Goal: Information Seeking & Learning: Check status

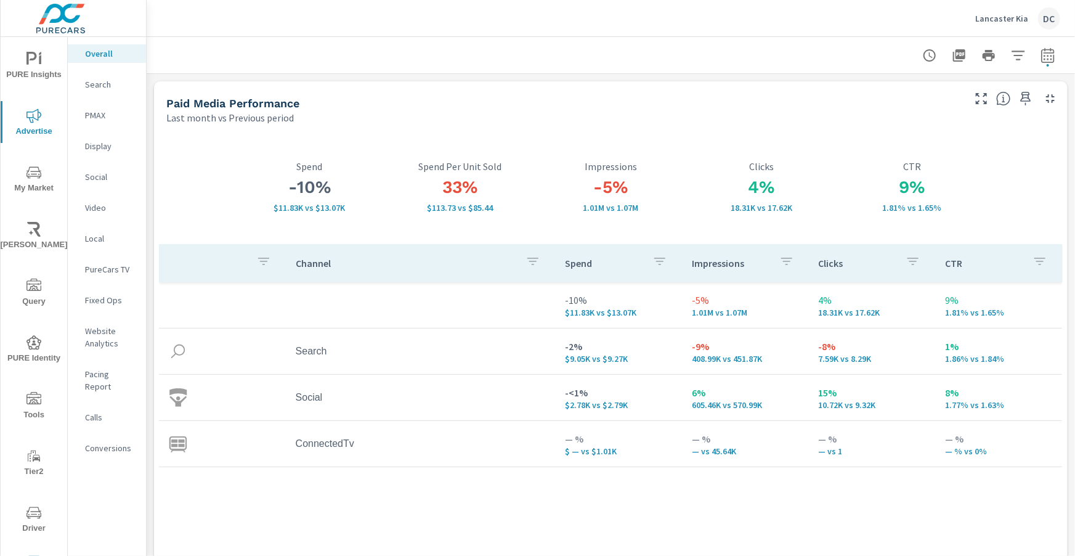
click at [998, 21] on p "Lancaster Kia" at bounding box center [1001, 18] width 53 height 11
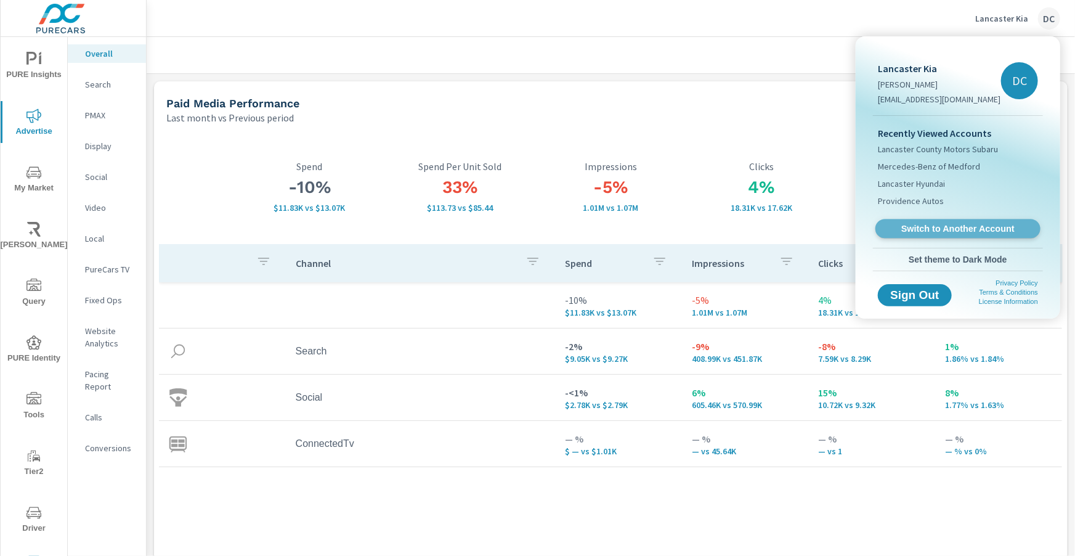
click at [936, 225] on span "Switch to Another Account" at bounding box center [957, 229] width 151 height 12
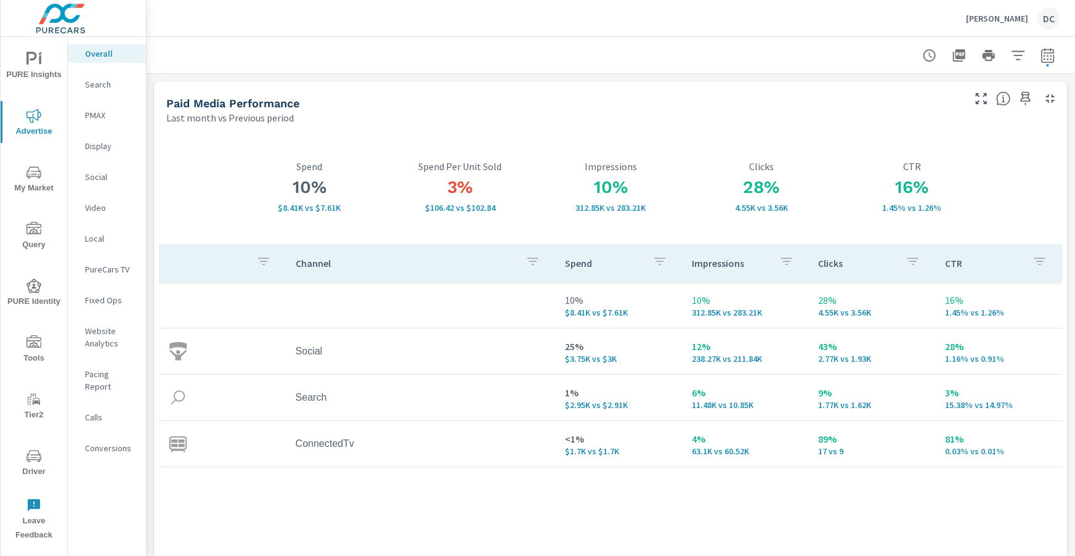
click at [39, 67] on span "PURE Insights" at bounding box center [33, 67] width 59 height 30
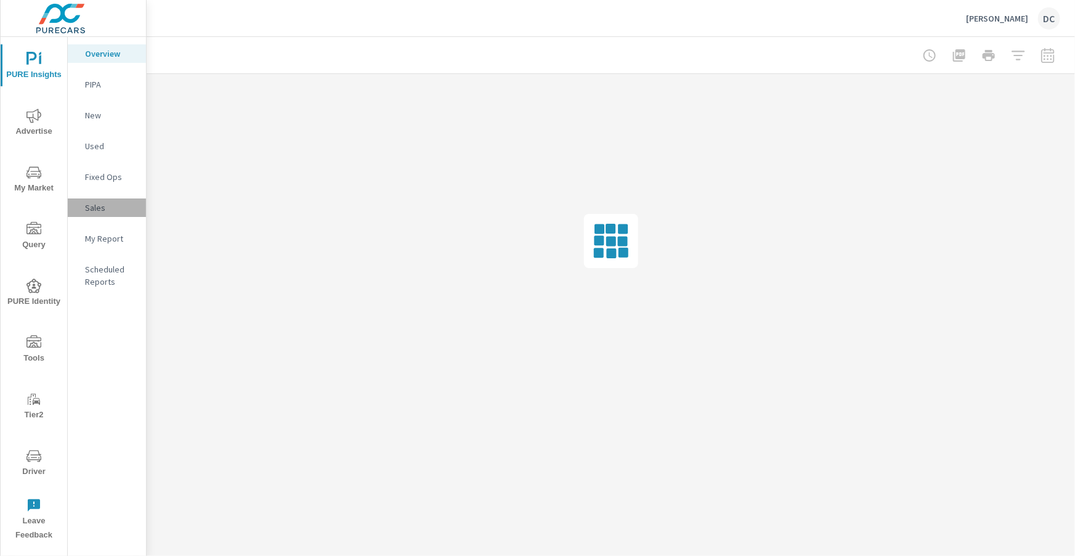
click at [90, 212] on p "Sales" at bounding box center [110, 207] width 51 height 12
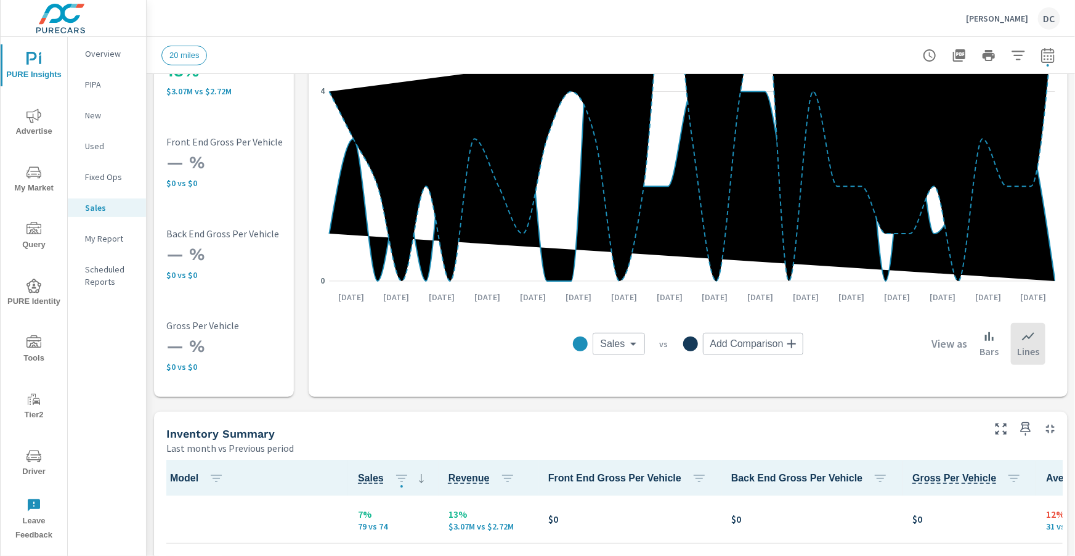
scroll to position [362, 0]
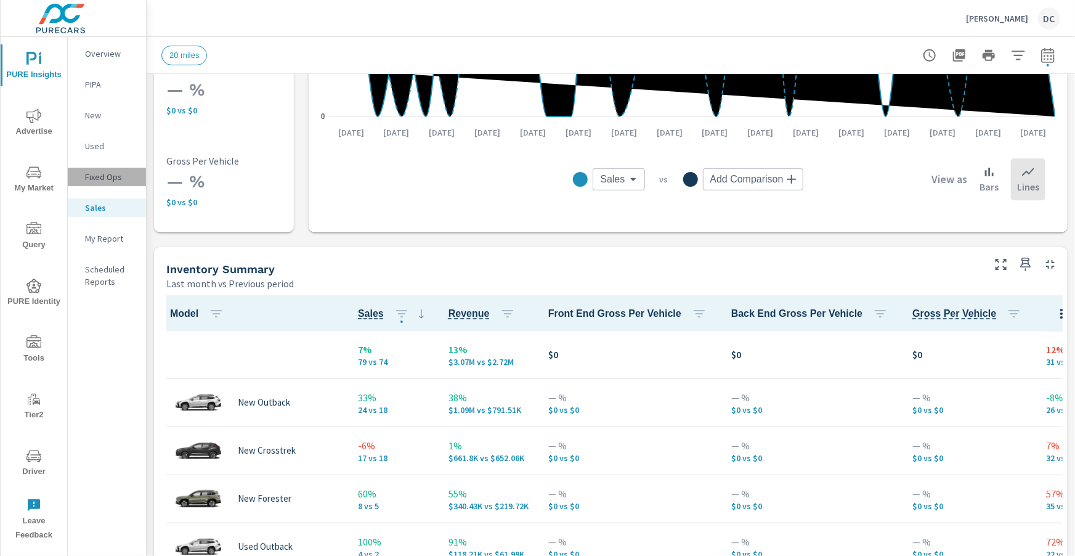
click at [122, 180] on p "Fixed Ops" at bounding box center [110, 177] width 51 height 12
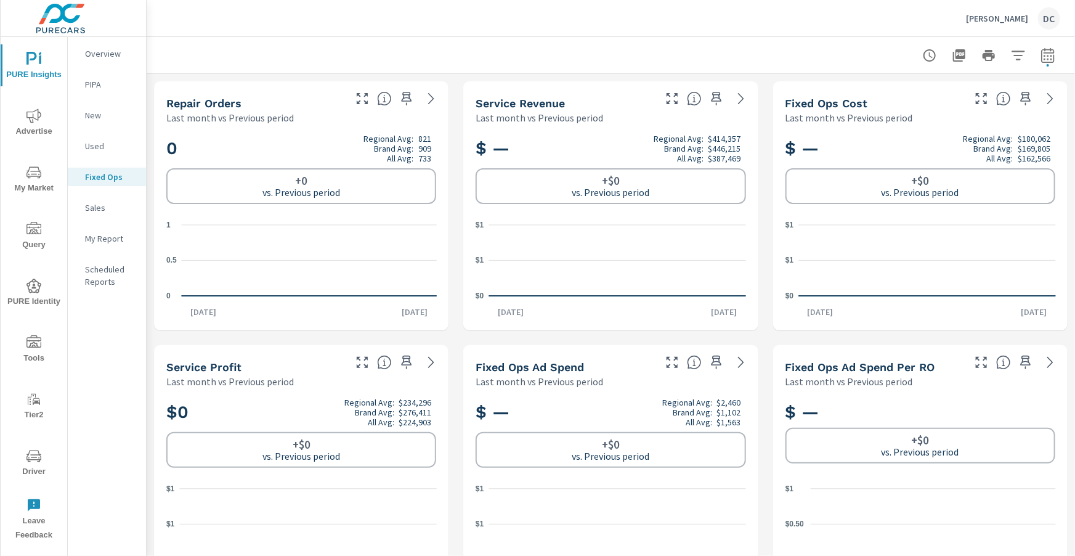
click at [100, 122] on div "New" at bounding box center [107, 115] width 78 height 18
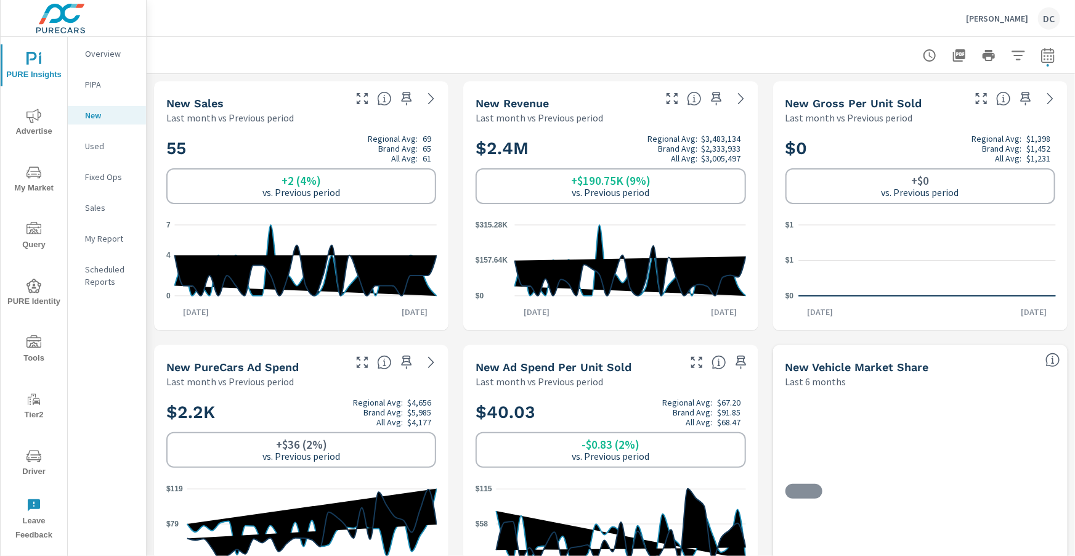
click at [95, 143] on p "Used" at bounding box center [110, 146] width 51 height 12
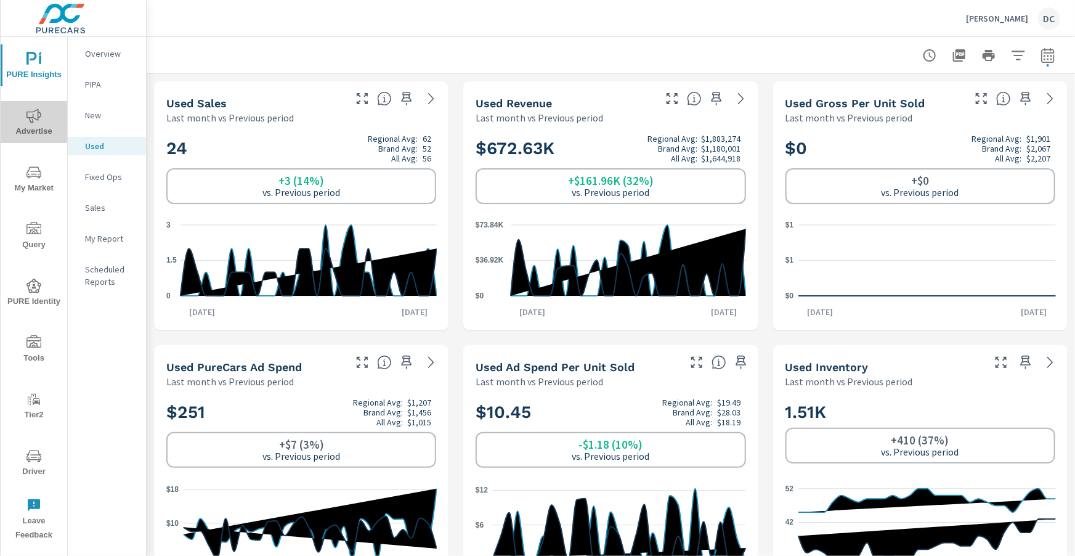
click at [40, 118] on icon "nav menu" at bounding box center [33, 115] width 15 height 15
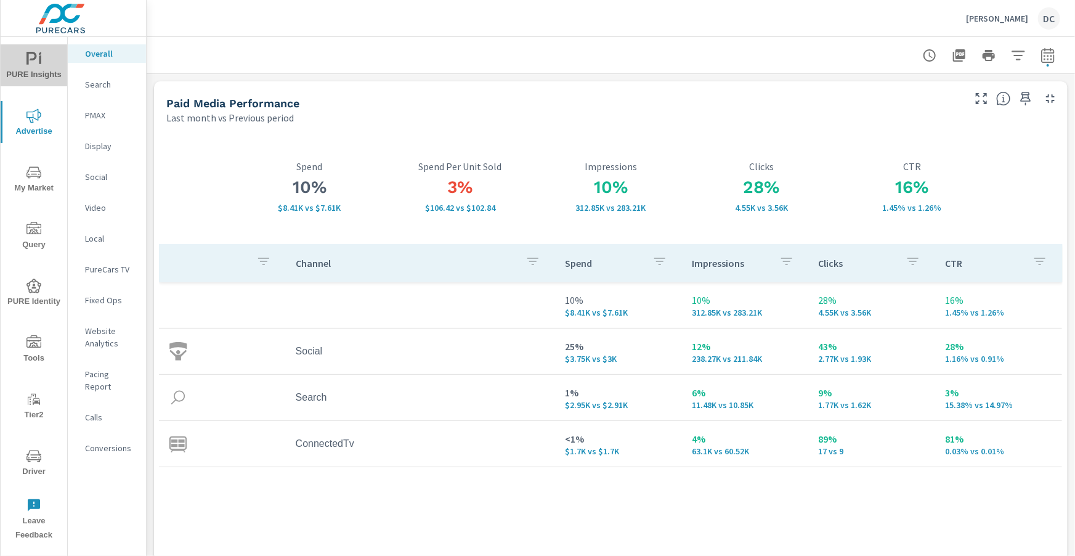
click at [31, 54] on icon "nav menu" at bounding box center [33, 59] width 15 height 15
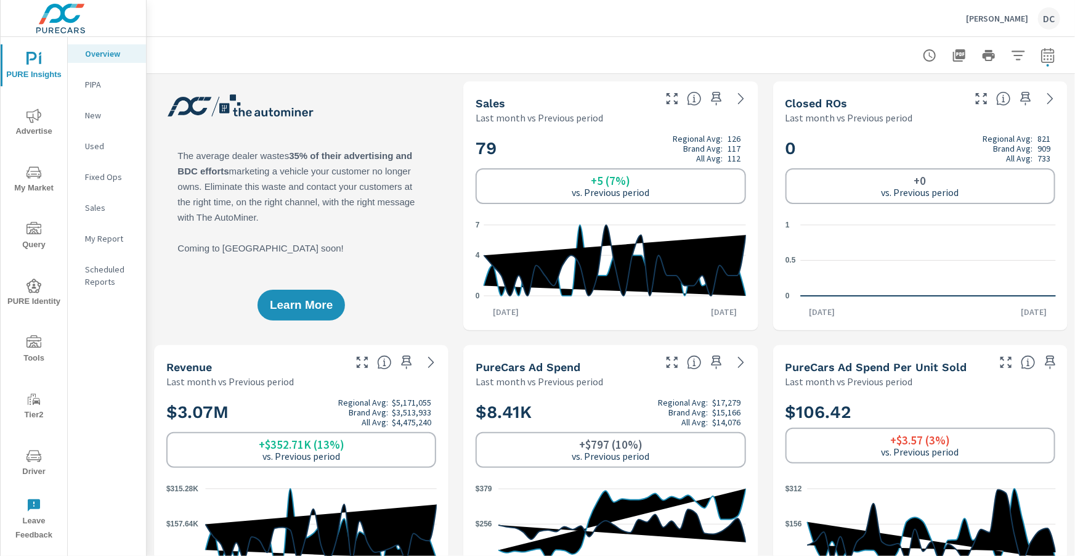
click at [97, 201] on p "Sales" at bounding box center [110, 207] width 51 height 12
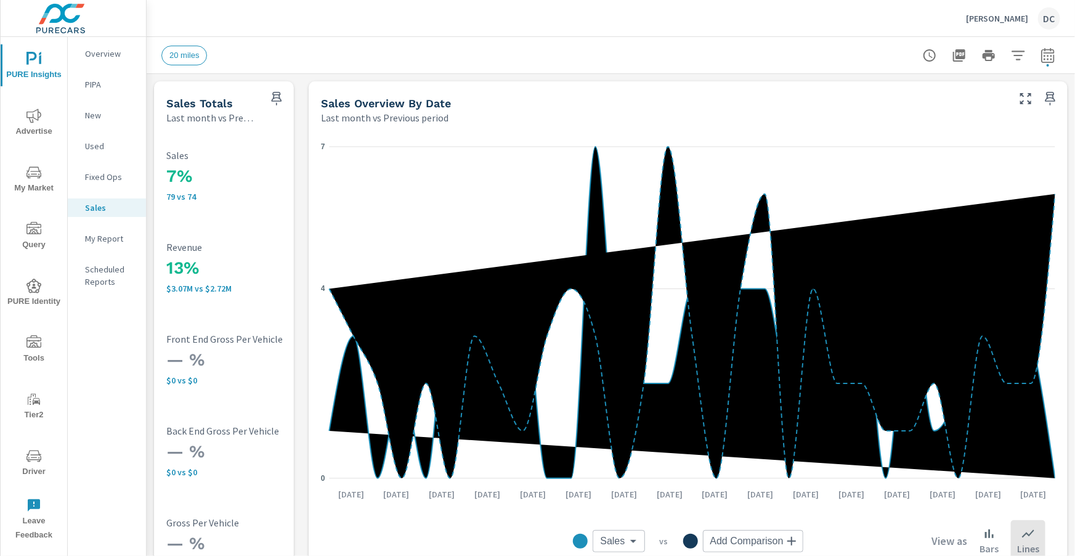
click at [32, 113] on icon "nav menu" at bounding box center [33, 115] width 15 height 15
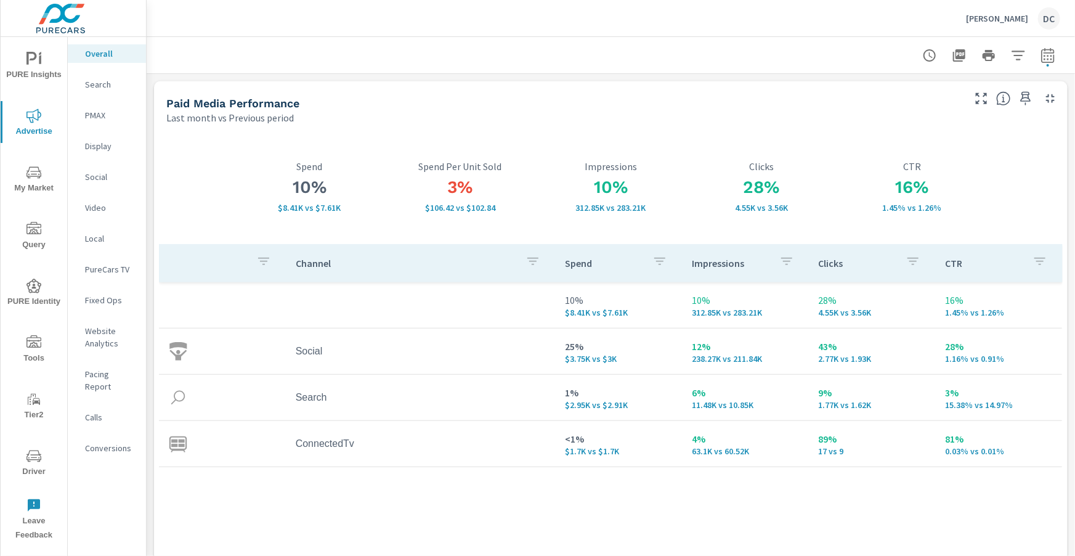
click at [102, 89] on p "Search" at bounding box center [110, 84] width 51 height 12
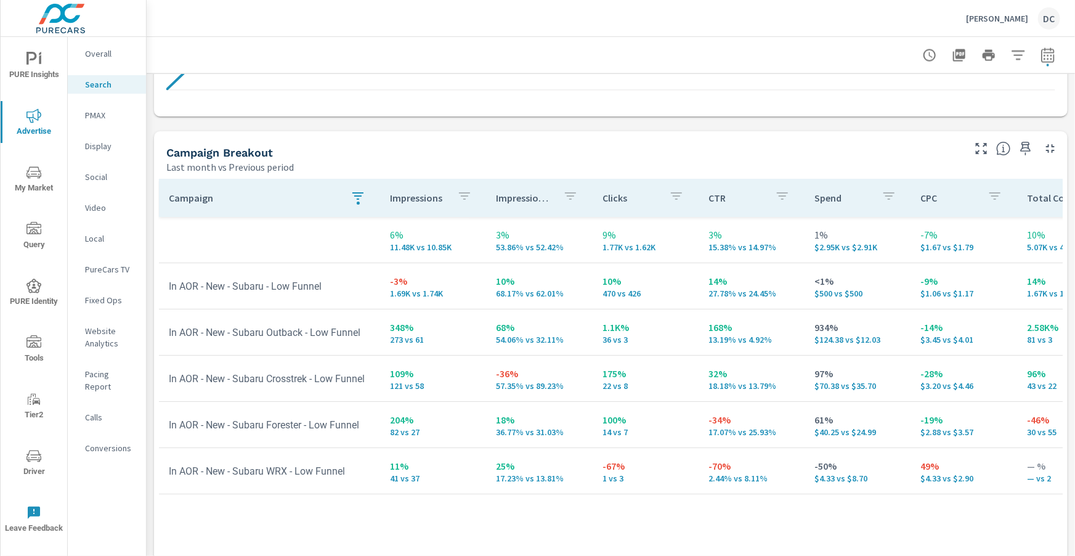
scroll to position [1170, 0]
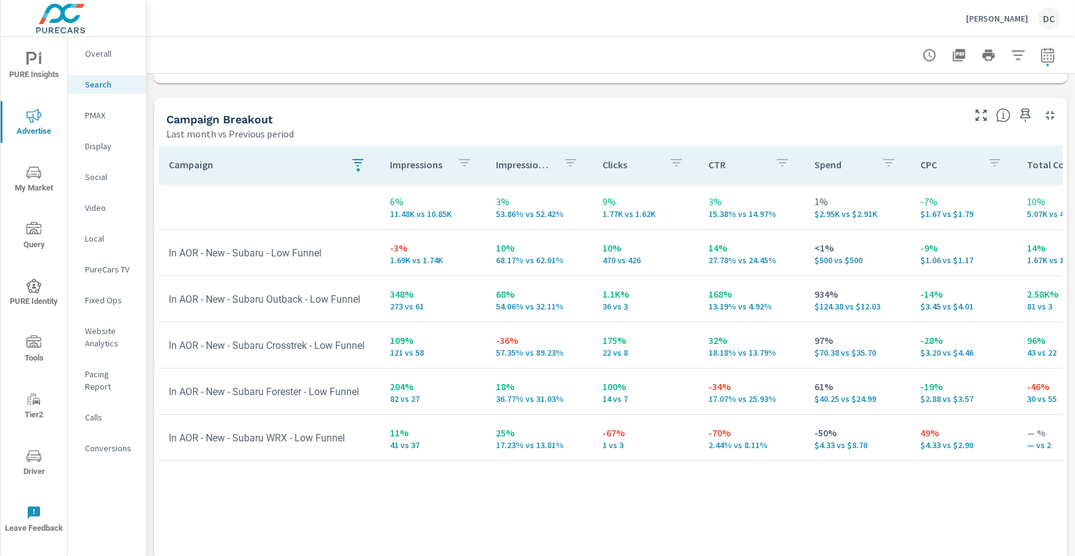
click at [355, 167] on icon "button" at bounding box center [357, 163] width 15 height 15
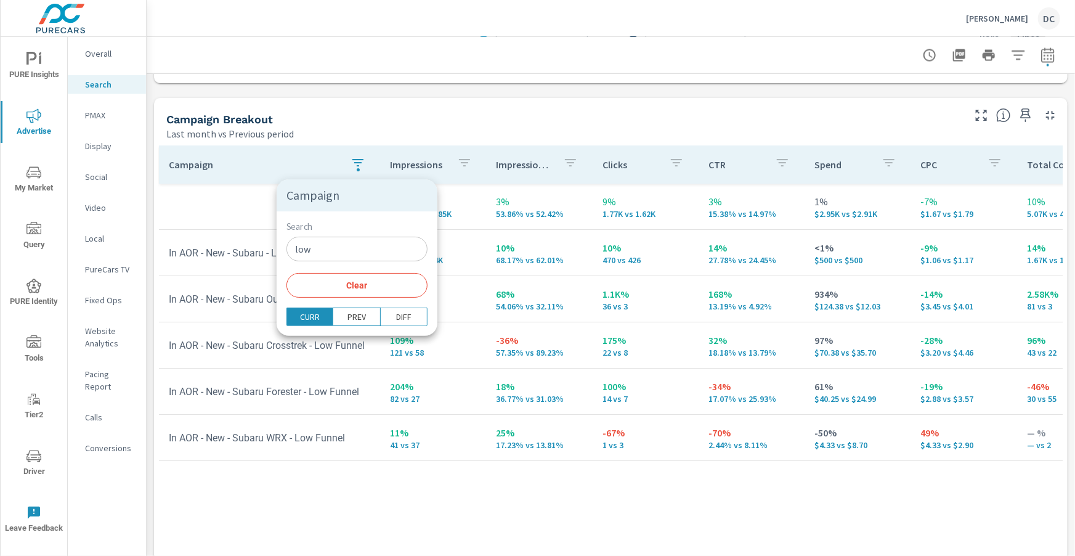
click at [320, 251] on input "low" at bounding box center [356, 248] width 141 height 25
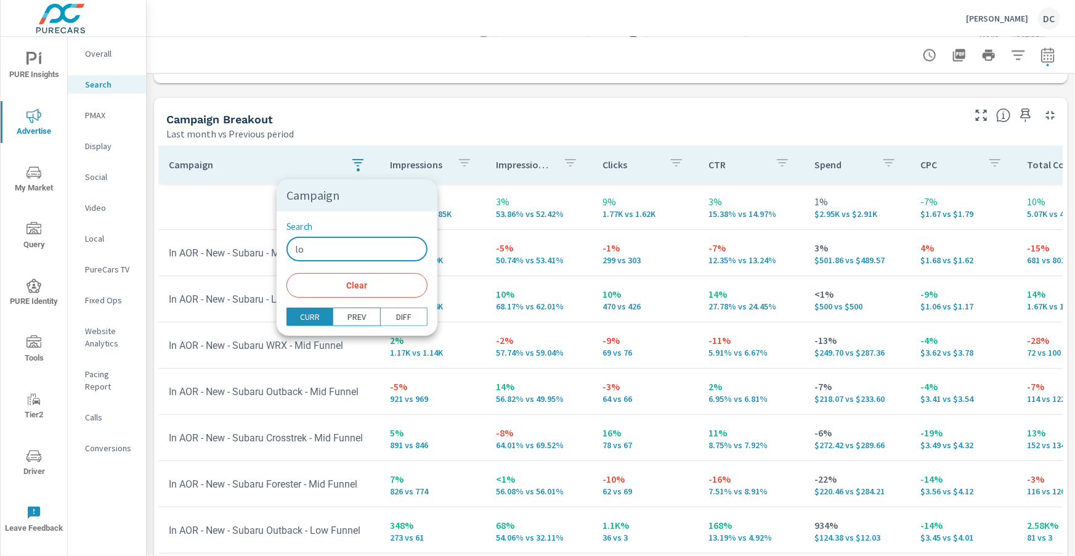
type input "l"
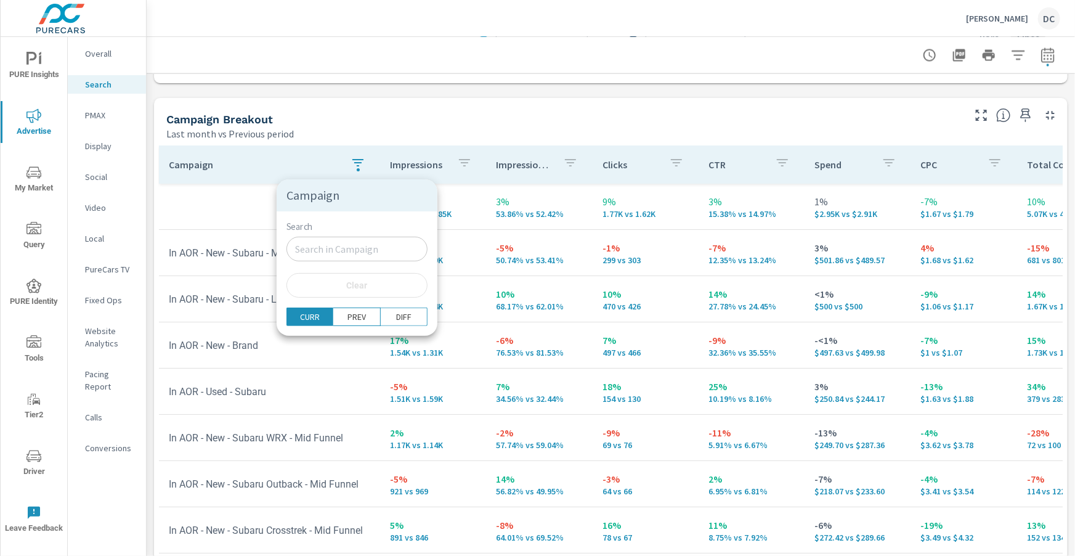
click at [214, 219] on div at bounding box center [537, 278] width 1075 height 556
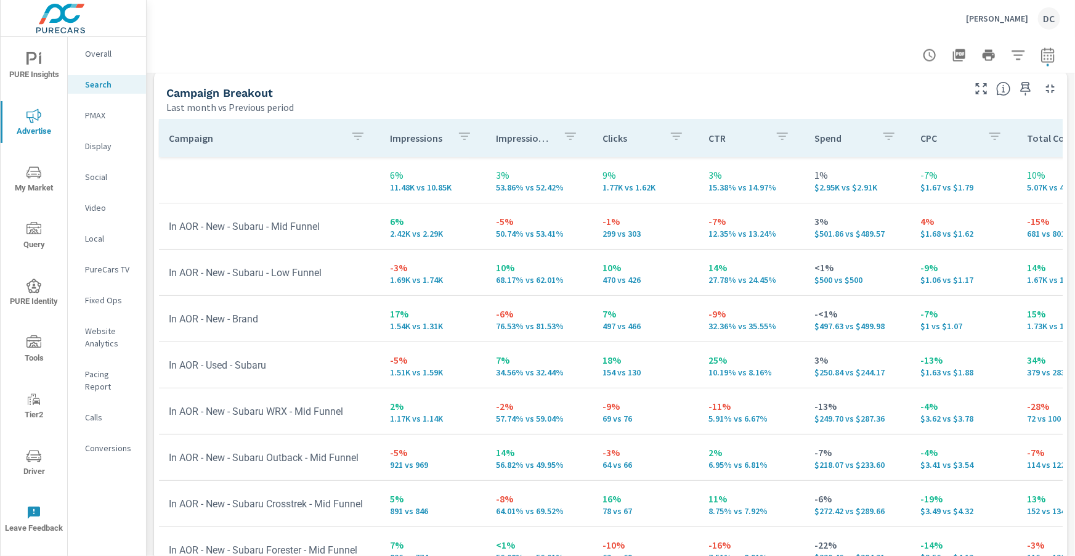
scroll to position [1201, 0]
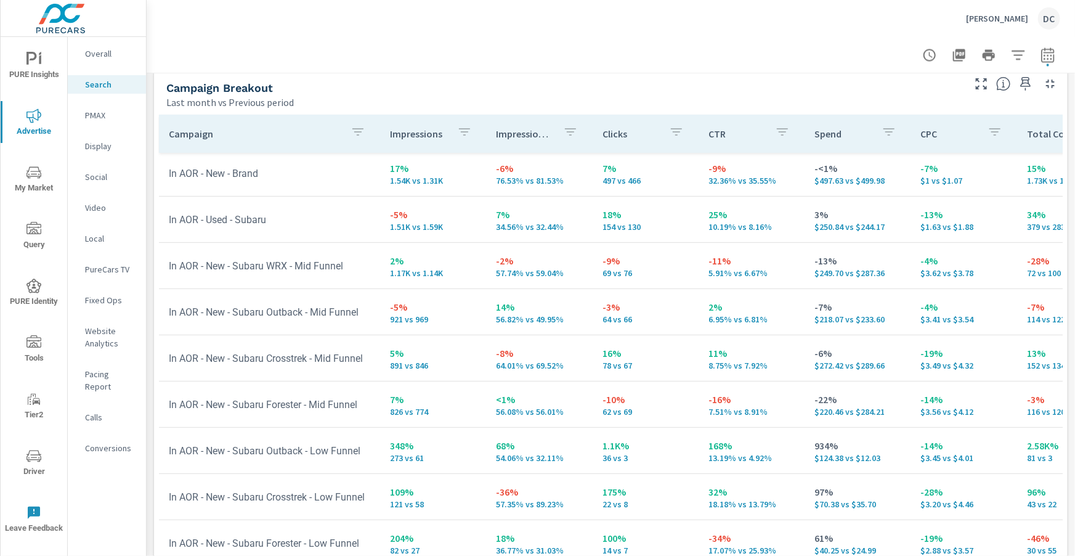
scroll to position [197, 0]
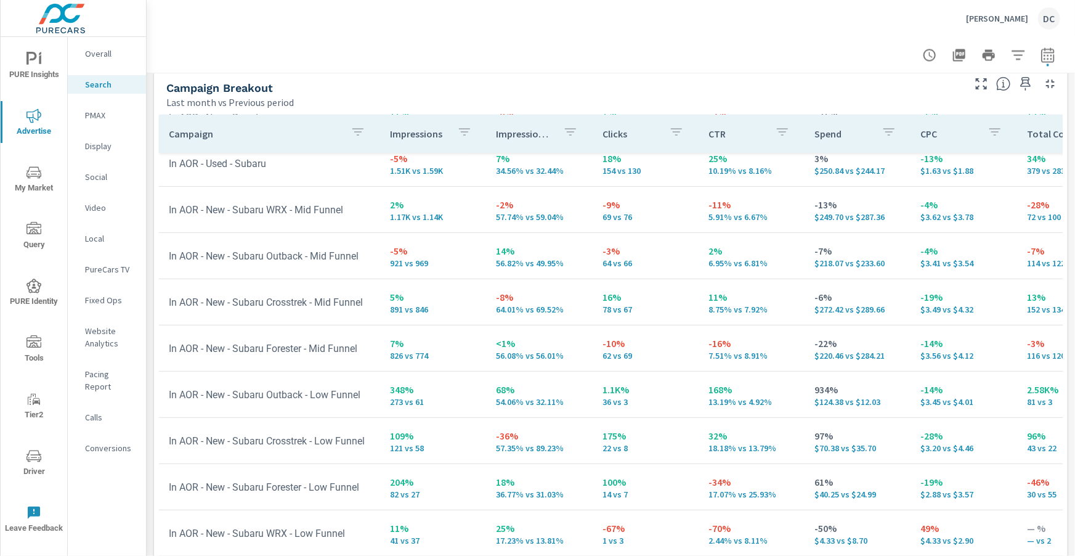
click at [102, 119] on p "PMAX" at bounding box center [110, 115] width 51 height 12
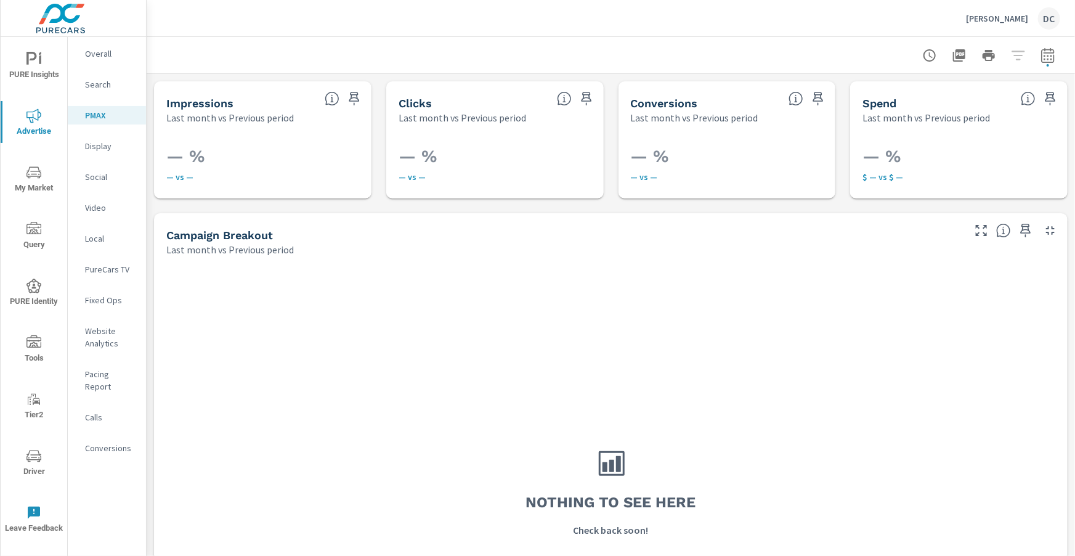
click at [93, 174] on p "Social" at bounding box center [110, 177] width 51 height 12
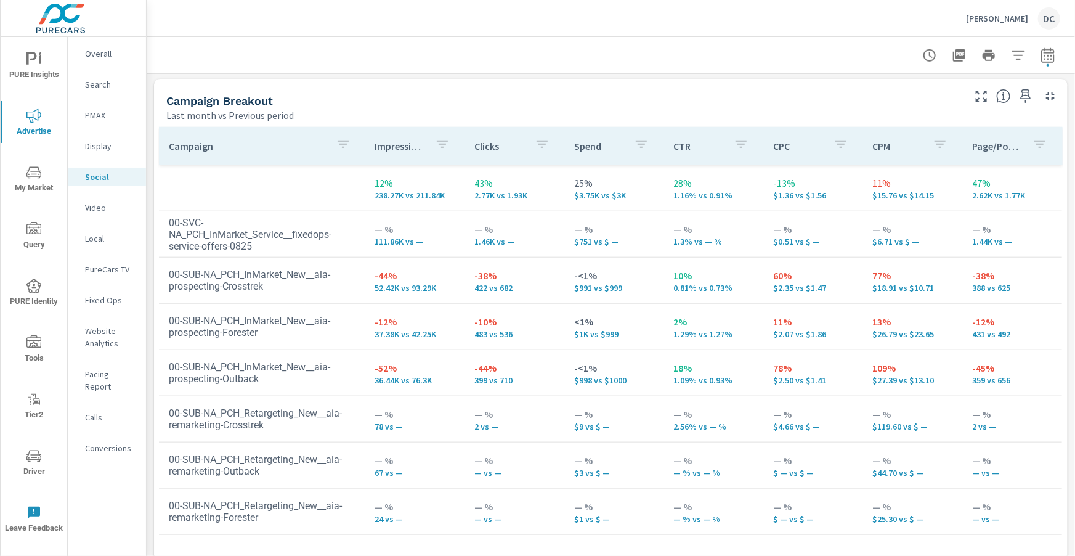
scroll to position [573, 0]
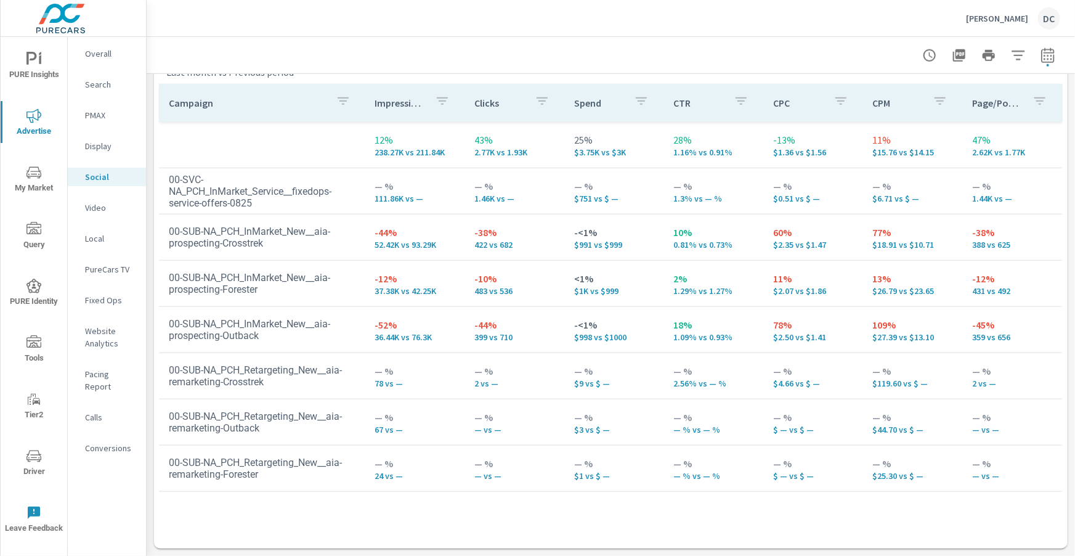
click at [105, 306] on div "Fixed Ops" at bounding box center [107, 300] width 78 height 18
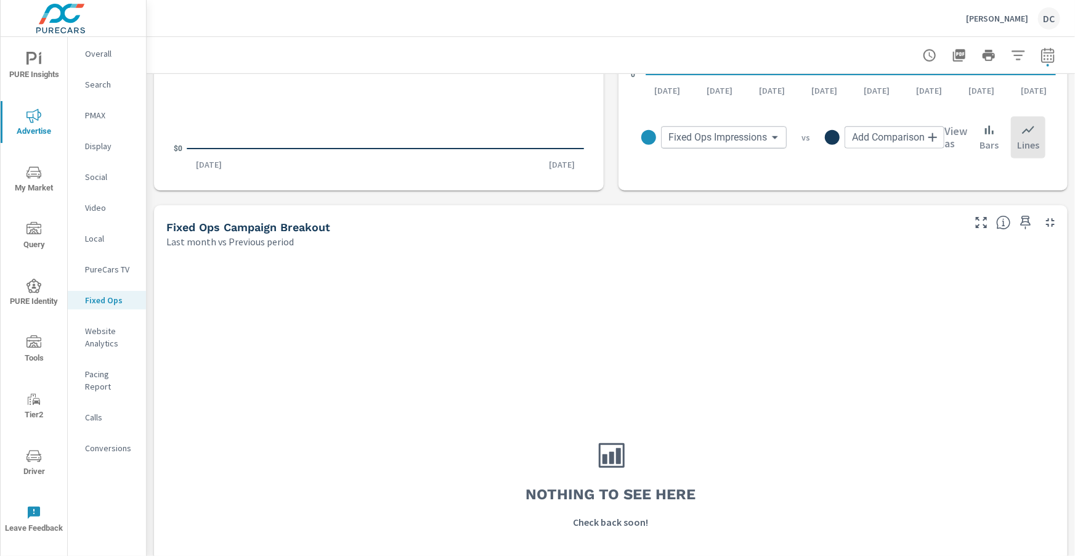
scroll to position [705, 0]
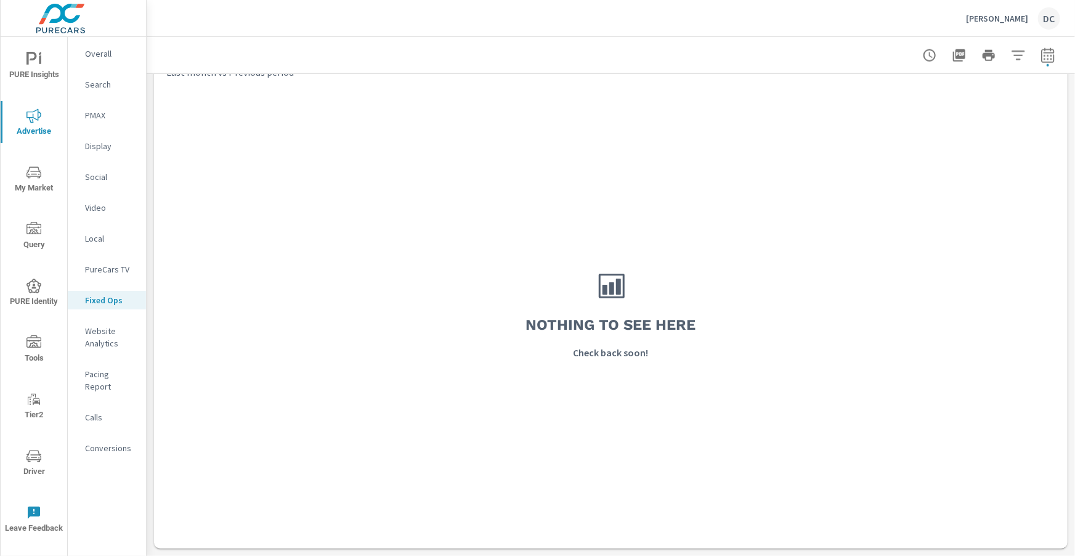
click at [38, 342] on icon "nav menu" at bounding box center [33, 342] width 15 height 15
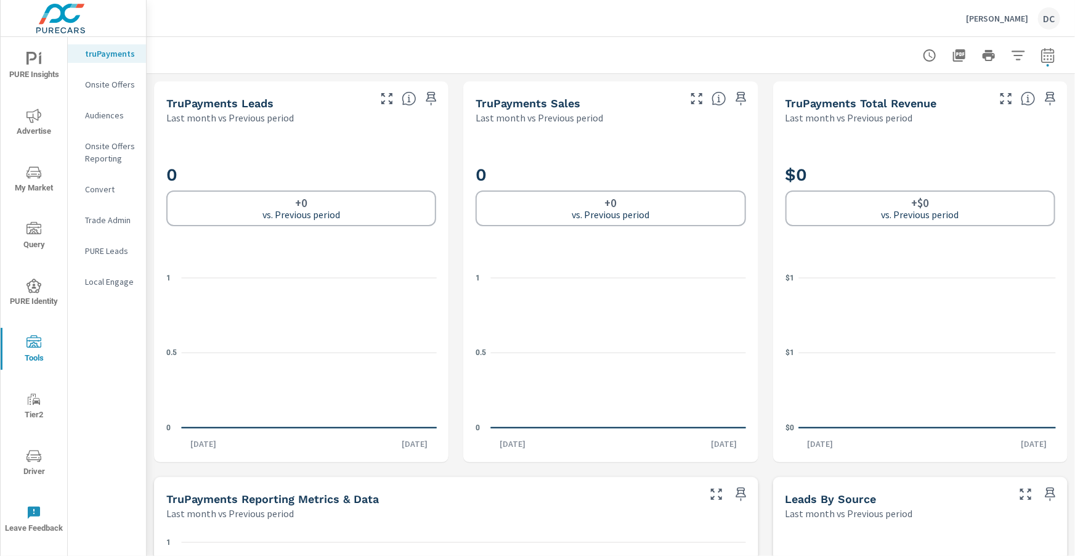
click at [110, 248] on p "PURE Leads" at bounding box center [110, 250] width 51 height 12
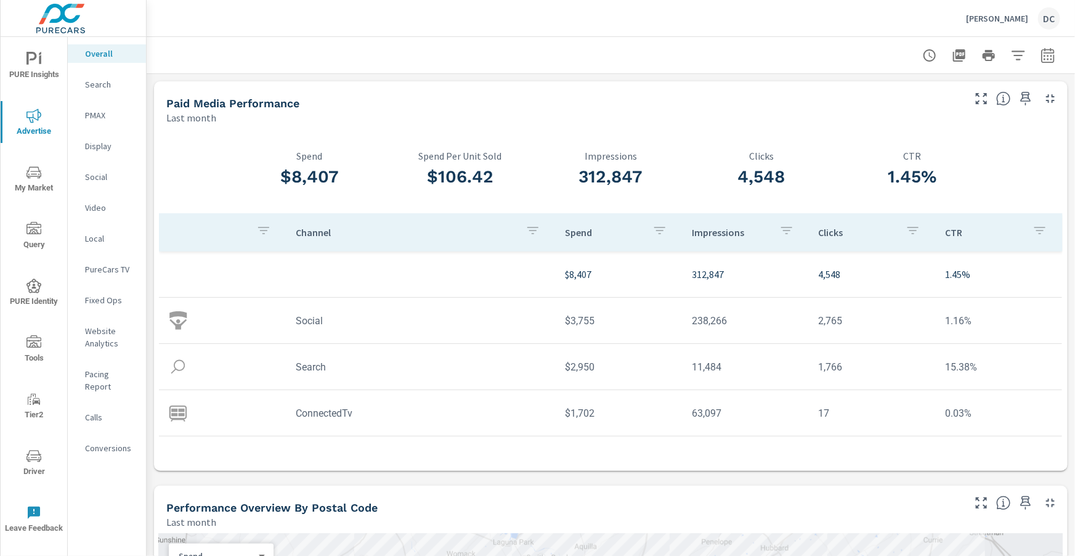
click at [103, 266] on p "PureCars TV" at bounding box center [110, 269] width 51 height 12
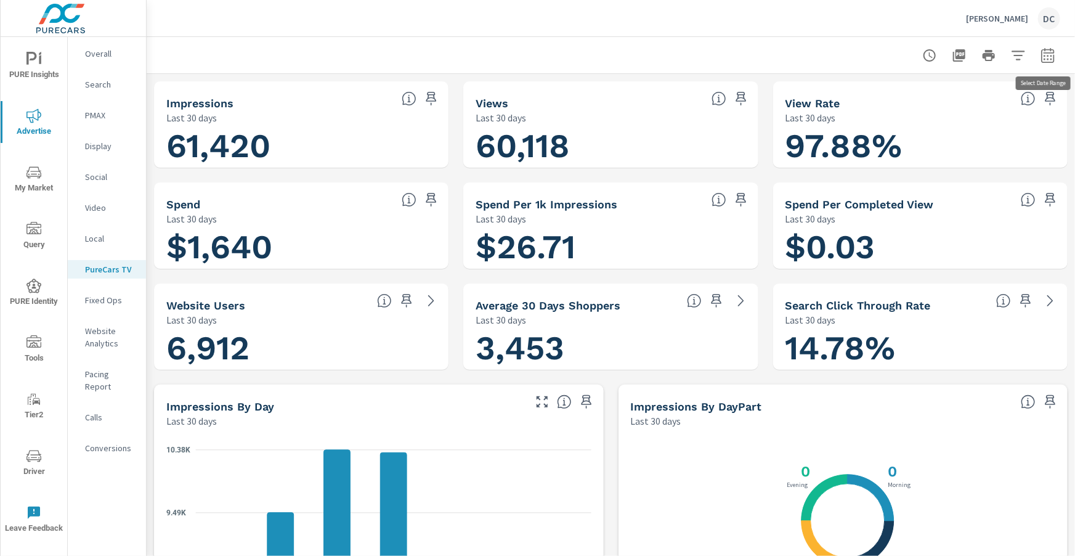
click at [1053, 51] on icon "button" at bounding box center [1047, 55] width 15 height 15
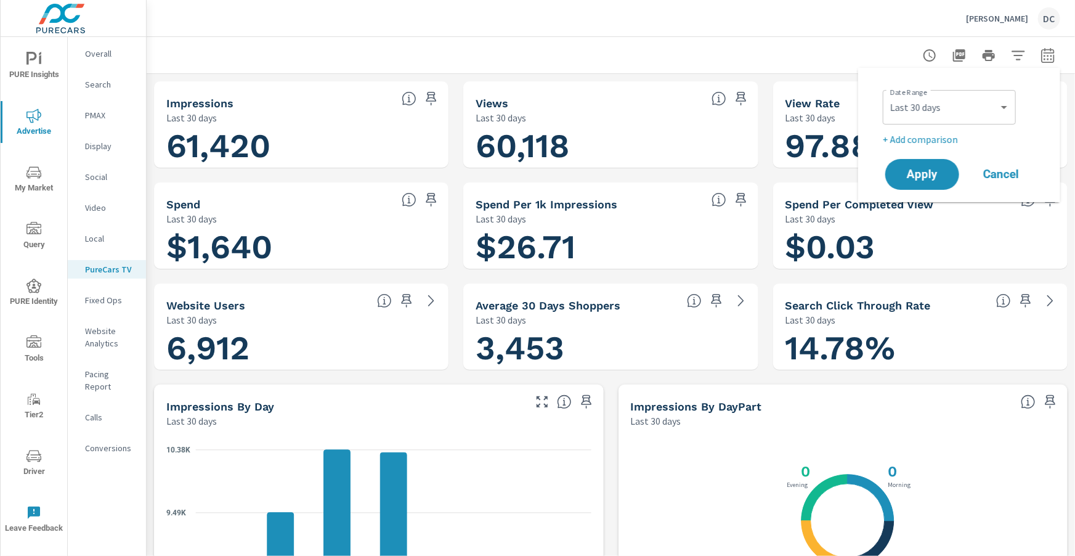
click at [1017, 99] on div "Date Range Custom Yesterday Last week Last 7 days Last 14 days Last 30 days Las…" at bounding box center [962, 106] width 158 height 42
click at [1011, 102] on div "Custom Yesterday Last week Last 7 days Last 14 days Last 30 days Last 45 days L…" at bounding box center [949, 107] width 133 height 34
click at [991, 116] on select "Custom Yesterday Last week Last 7 days Last 14 days Last 30 days Last 45 days L…" at bounding box center [948, 107] width 123 height 25
click at [887, 95] on select "Custom Yesterday Last week Last 7 days Last 14 days Last 30 days Last 45 days L…" at bounding box center [948, 107] width 123 height 25
select select "Last month"
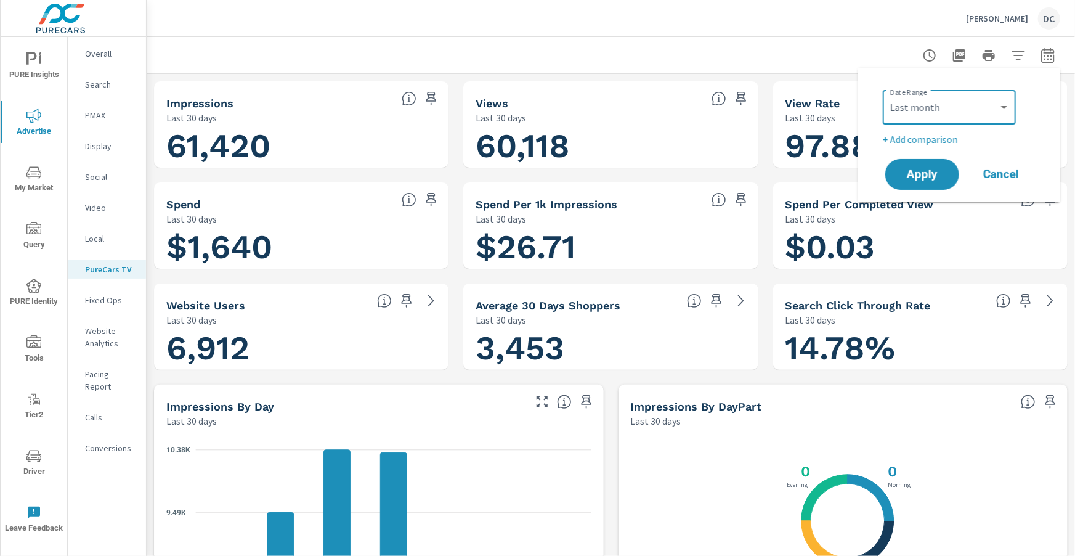
click at [949, 143] on p "+ Add comparison" at bounding box center [962, 139] width 158 height 15
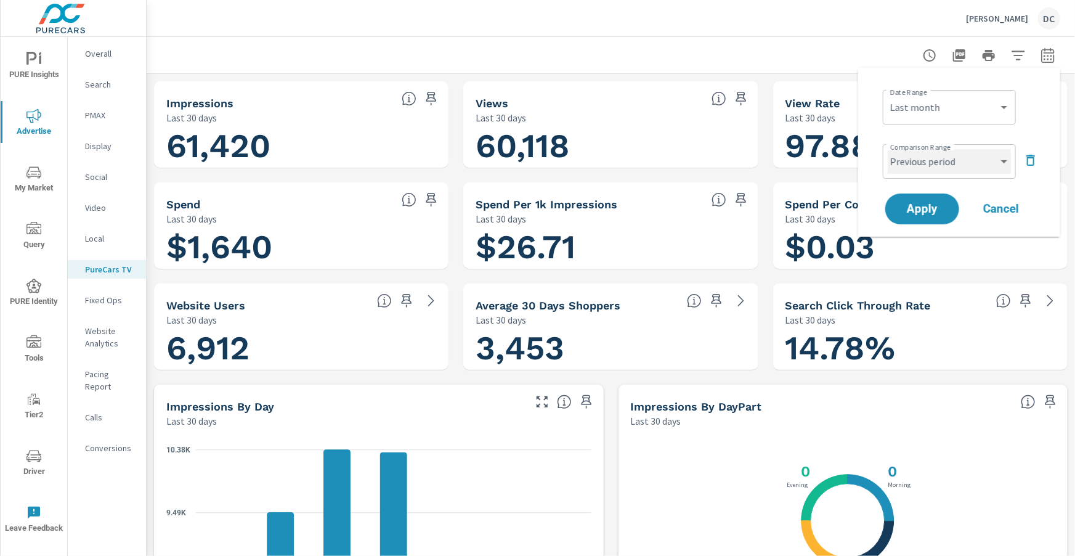
click at [948, 160] on select "Custom Previous period Previous month Previous year" at bounding box center [948, 161] width 123 height 25
click at [887, 149] on select "Custom Previous period Previous month Previous year" at bounding box center [948, 161] width 123 height 25
select select "Previous month"
click at [948, 204] on button "Apply" at bounding box center [922, 209] width 76 height 32
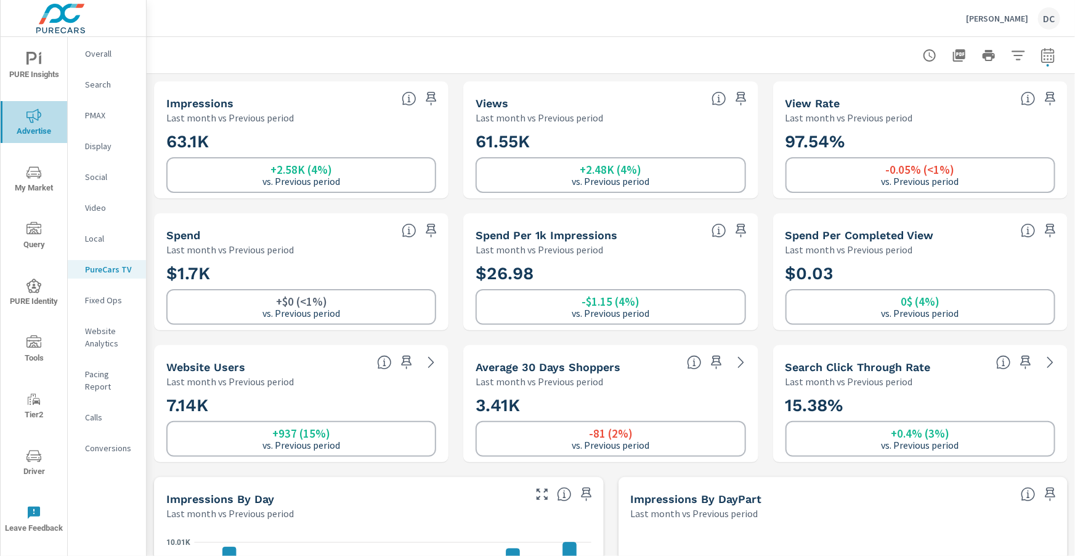
click at [37, 121] on icon "nav menu" at bounding box center [33, 115] width 15 height 15
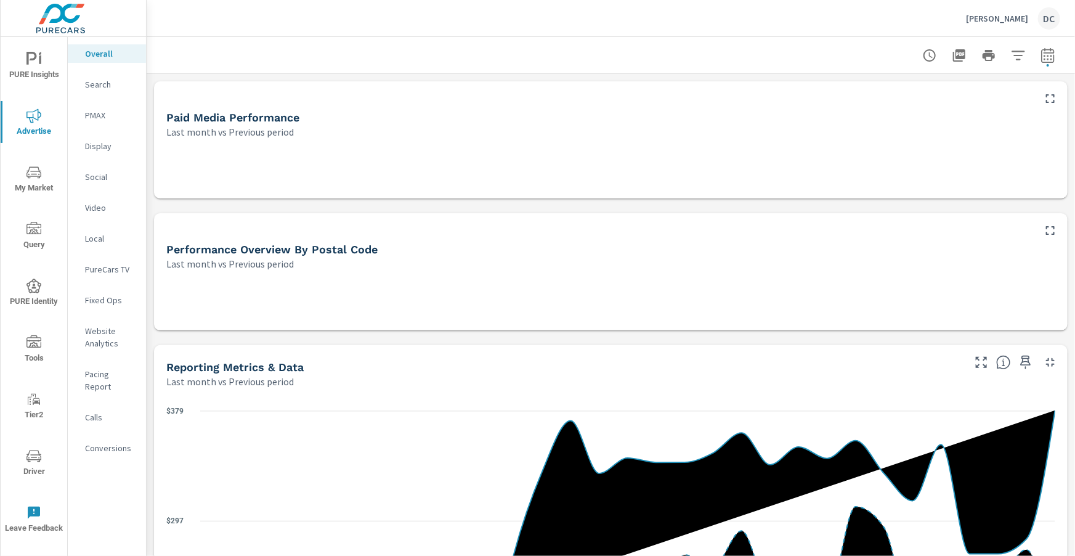
click at [84, 87] on div "Search" at bounding box center [107, 84] width 78 height 18
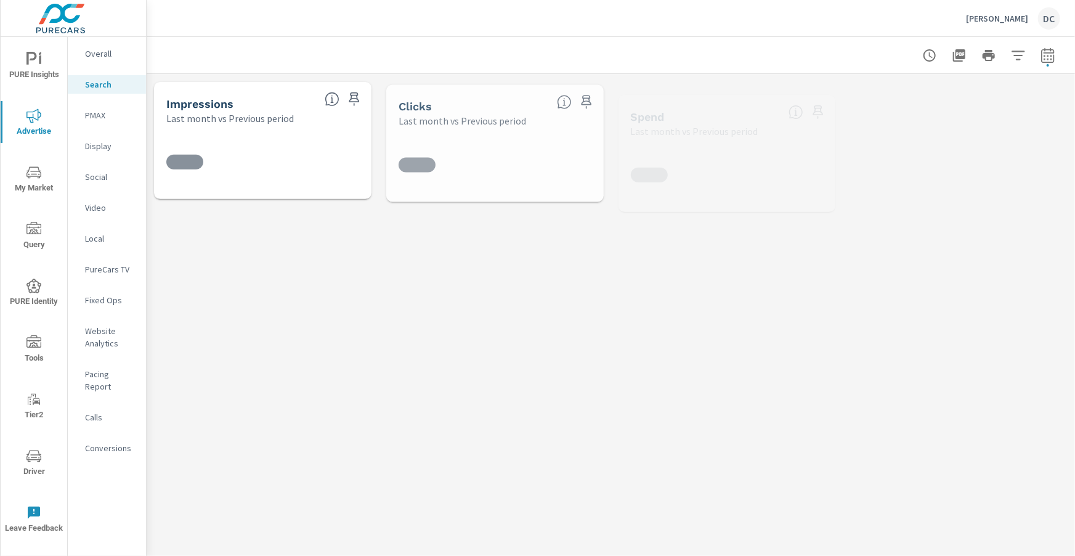
scroll to position [105, 0]
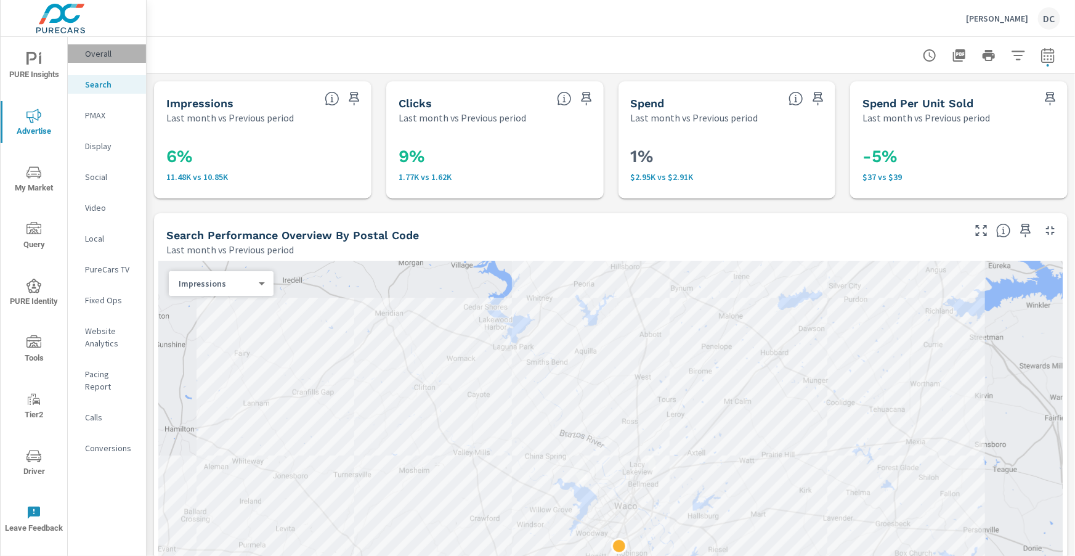
click at [103, 49] on p "Overall" at bounding box center [110, 53] width 51 height 12
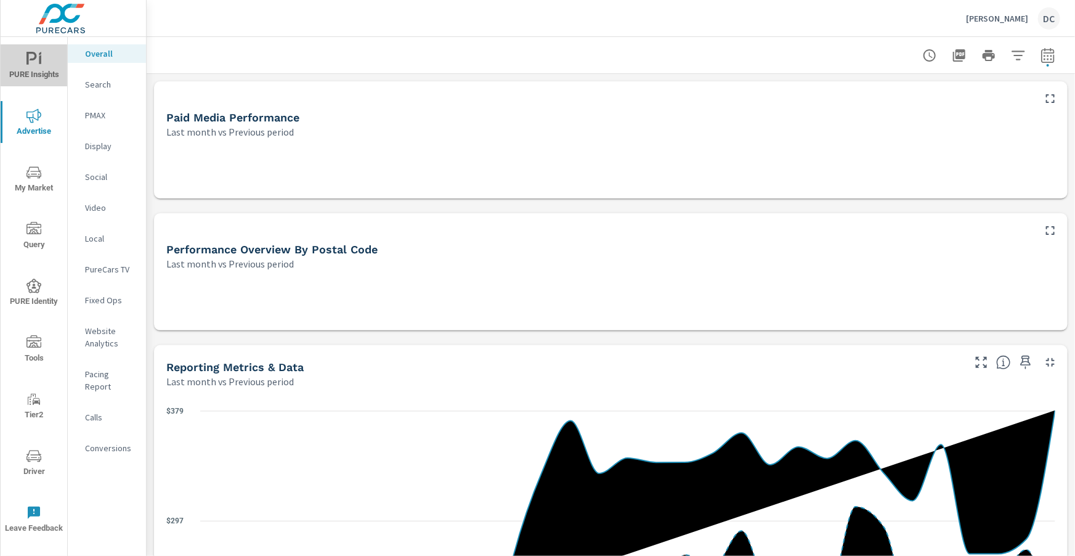
click at [43, 68] on span "PURE Insights" at bounding box center [33, 67] width 59 height 30
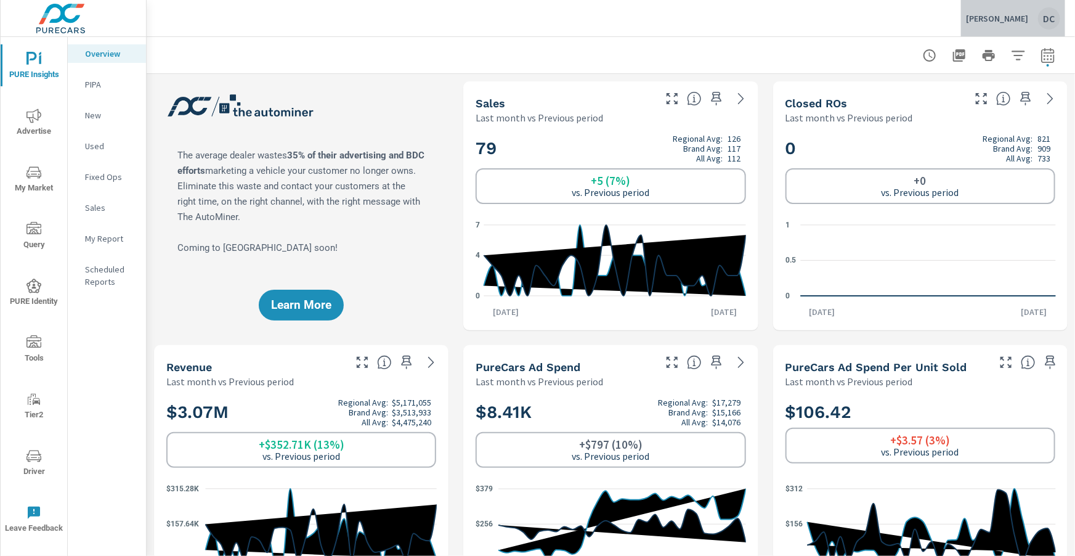
click at [1023, 23] on p "Douglass Subaru" at bounding box center [997, 18] width 62 height 11
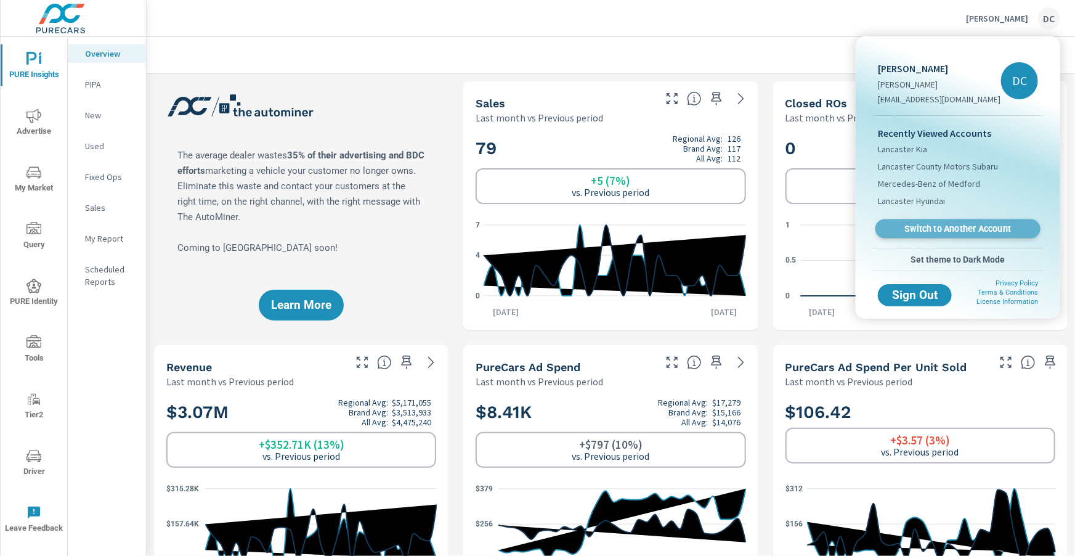
click at [967, 225] on span "Switch to Another Account" at bounding box center [957, 229] width 151 height 12
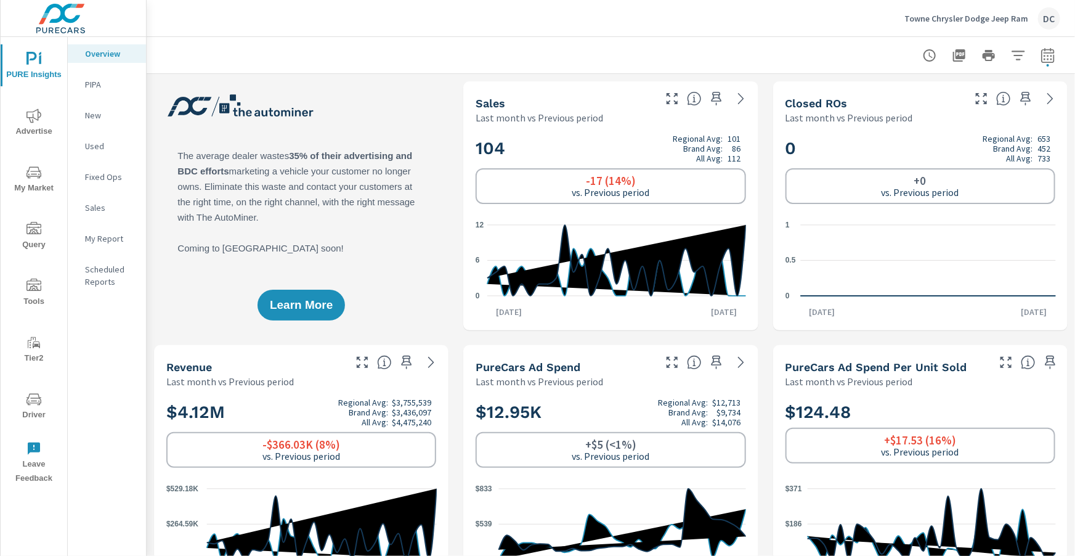
click at [38, 113] on icon "nav menu" at bounding box center [33, 115] width 15 height 14
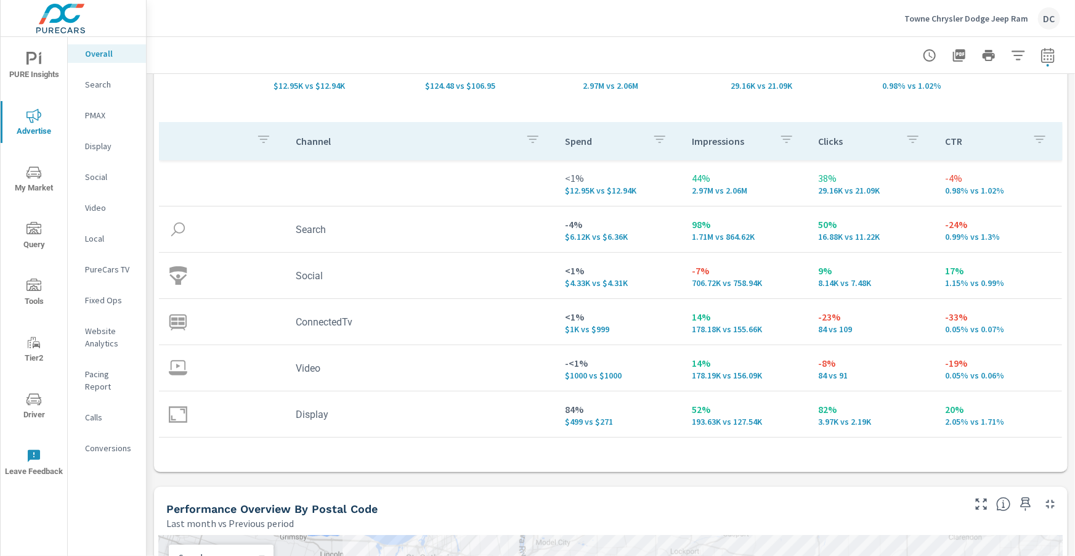
scroll to position [123, 0]
click at [37, 68] on span "PURE Insights" at bounding box center [33, 67] width 59 height 30
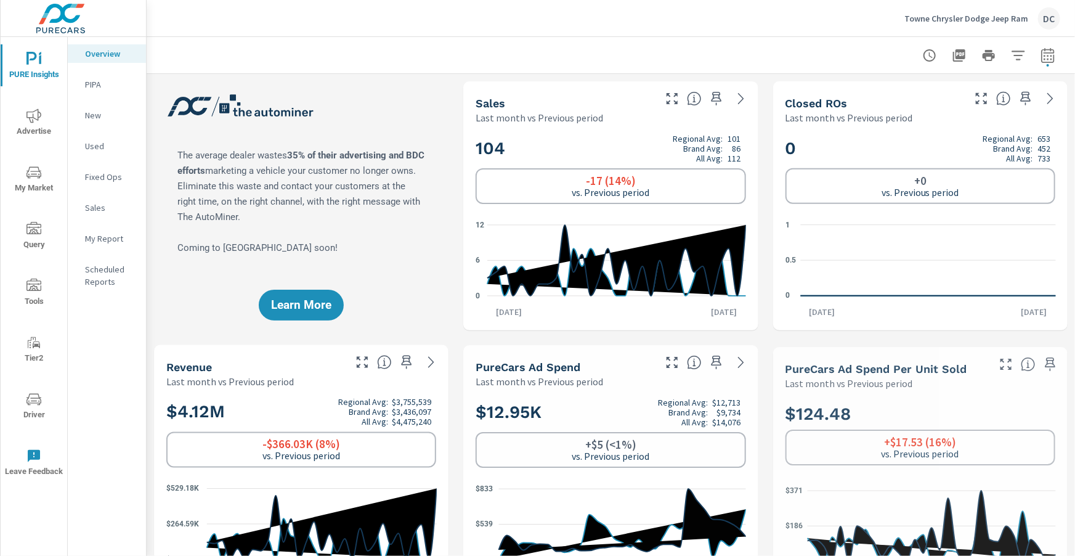
click at [105, 204] on p "Sales" at bounding box center [110, 207] width 51 height 12
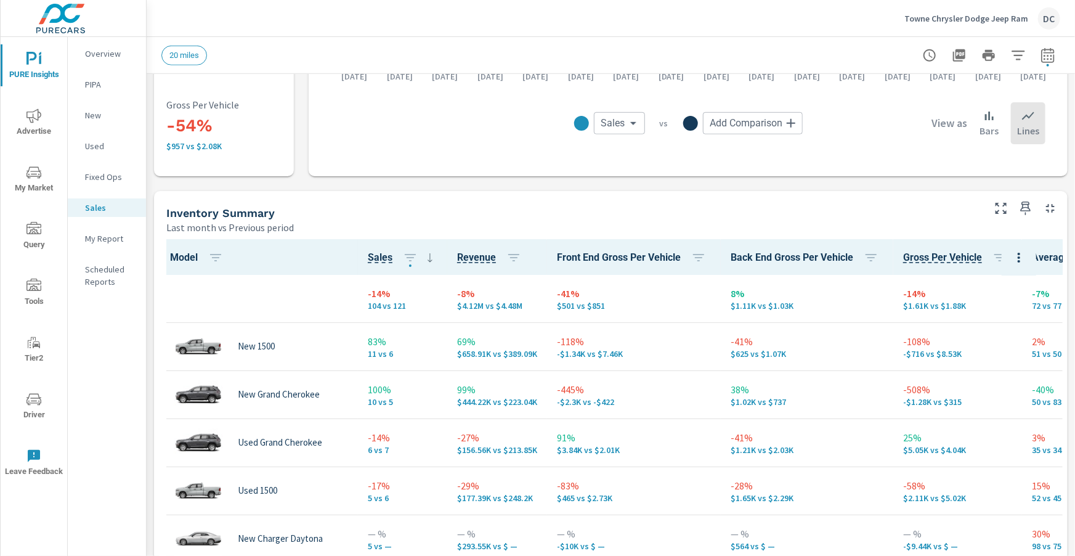
scroll to position [431, 0]
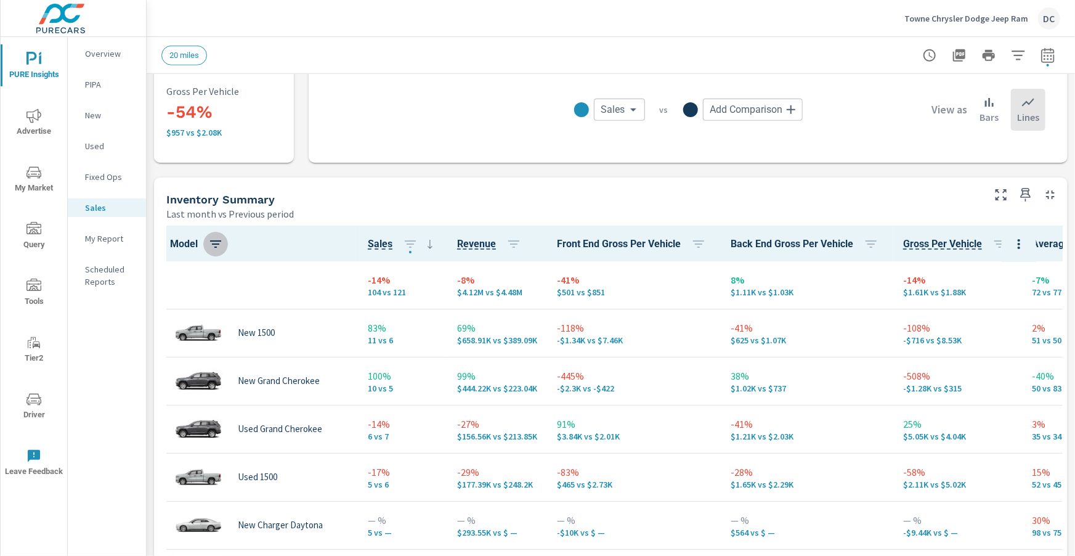
click at [216, 244] on icon "button" at bounding box center [215, 243] width 15 height 15
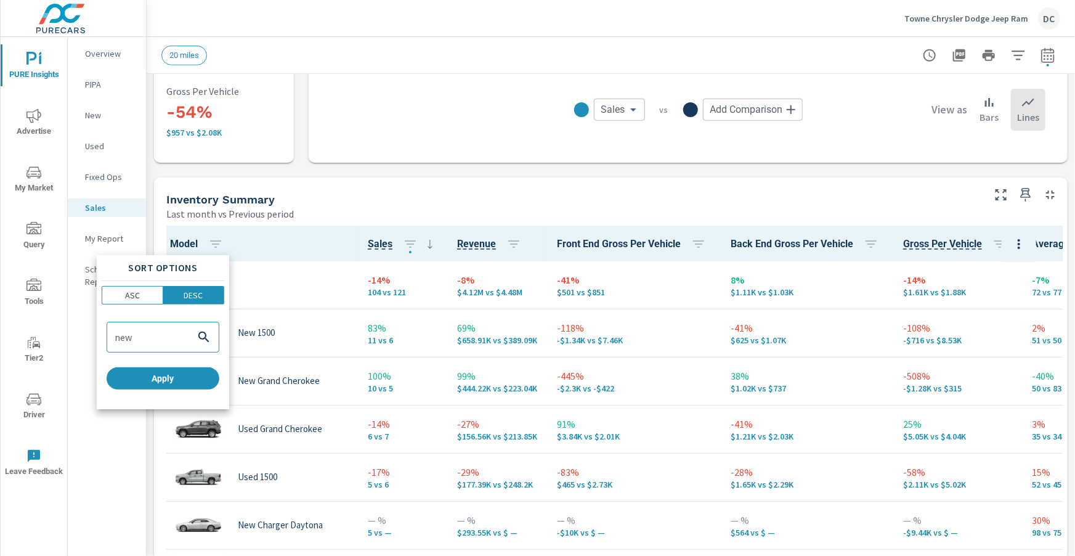
type input "new"
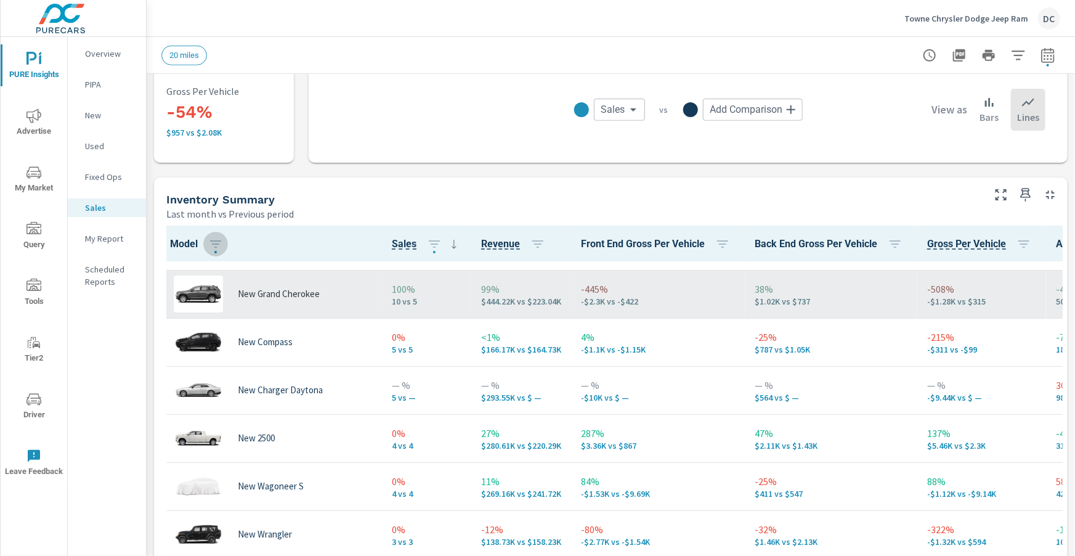
scroll to position [102, 0]
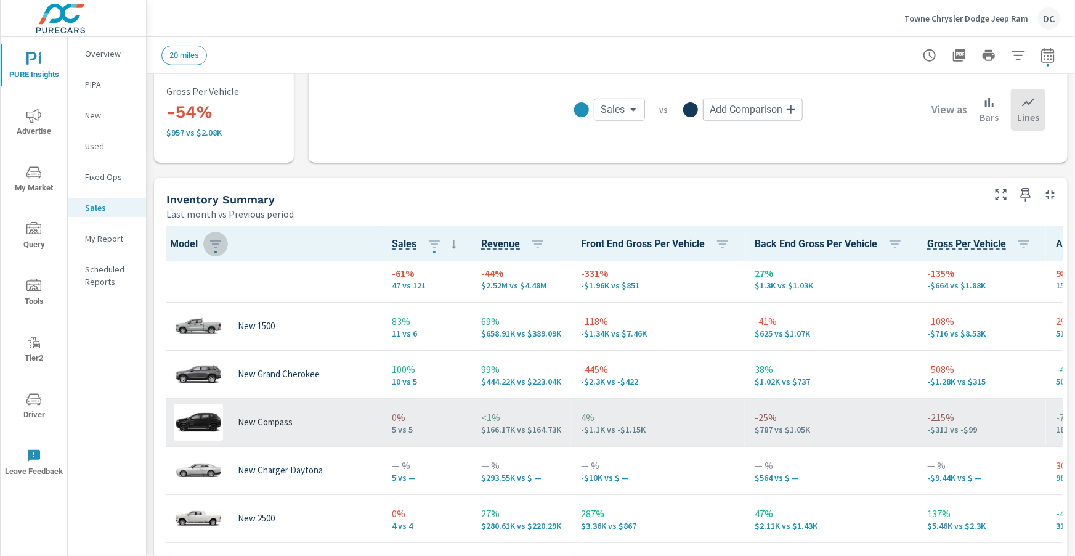
scroll to position [6, 0]
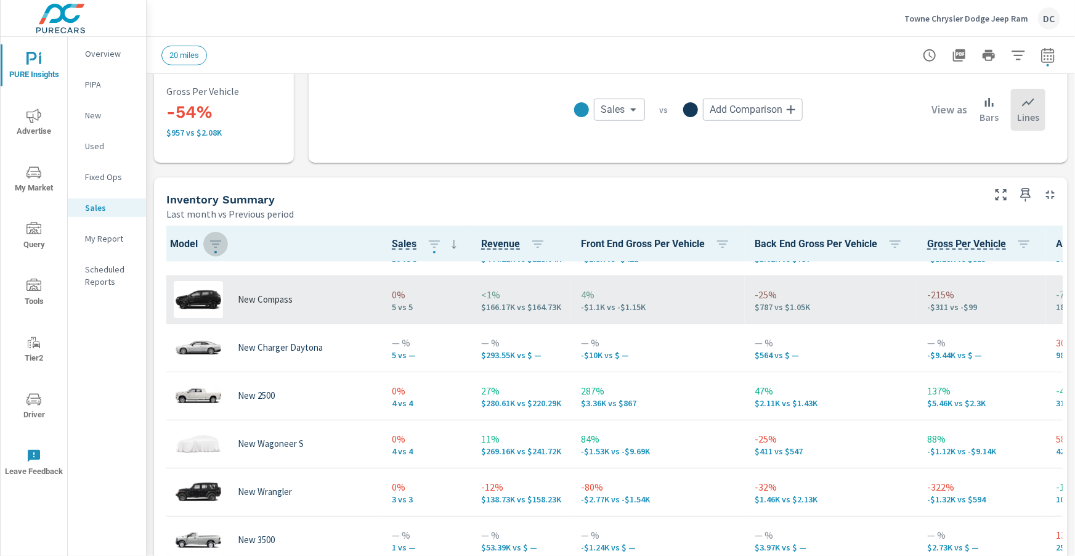
scroll to position [132, 0]
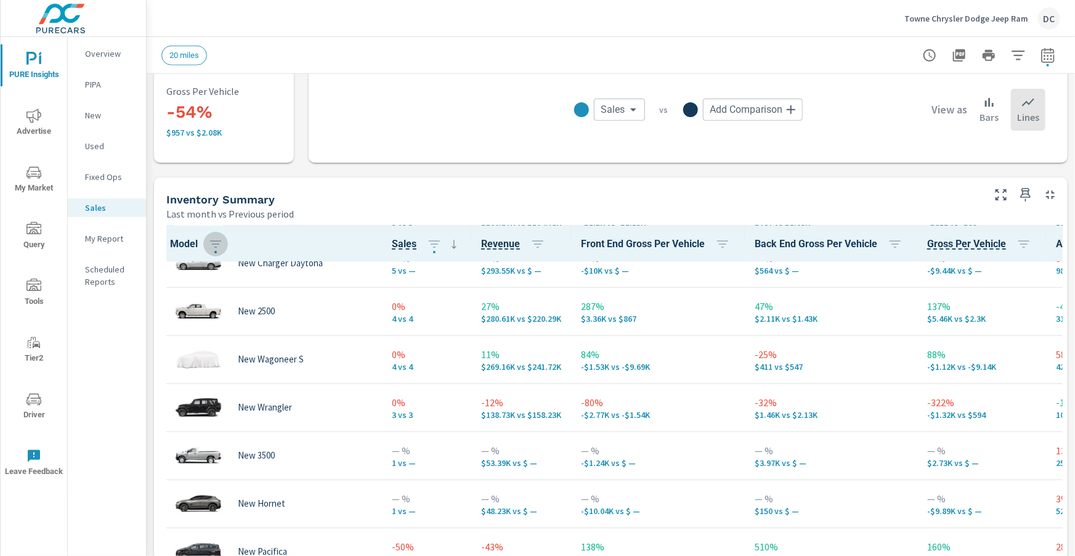
scroll to position [215, 0]
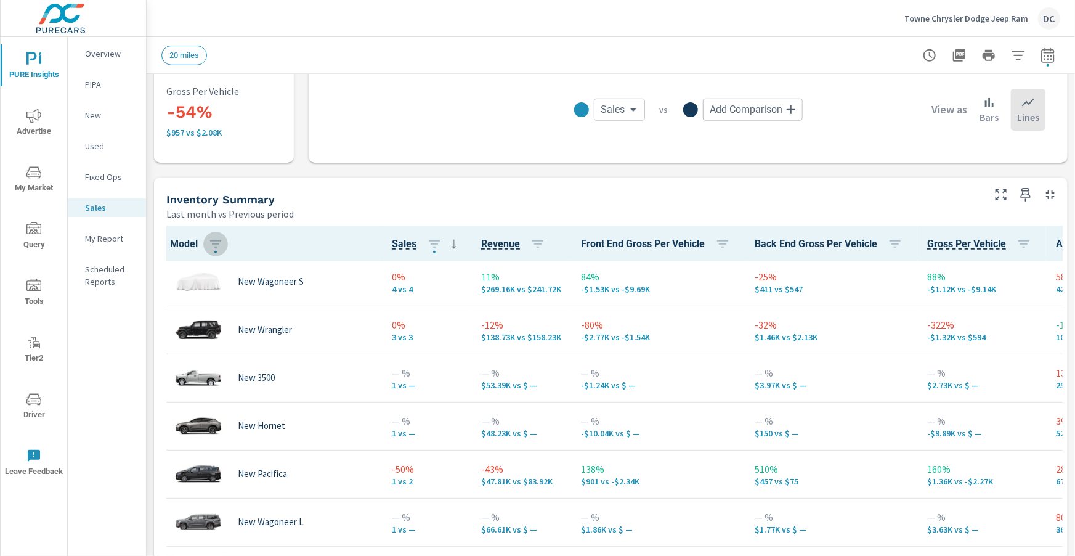
scroll to position [293, 0]
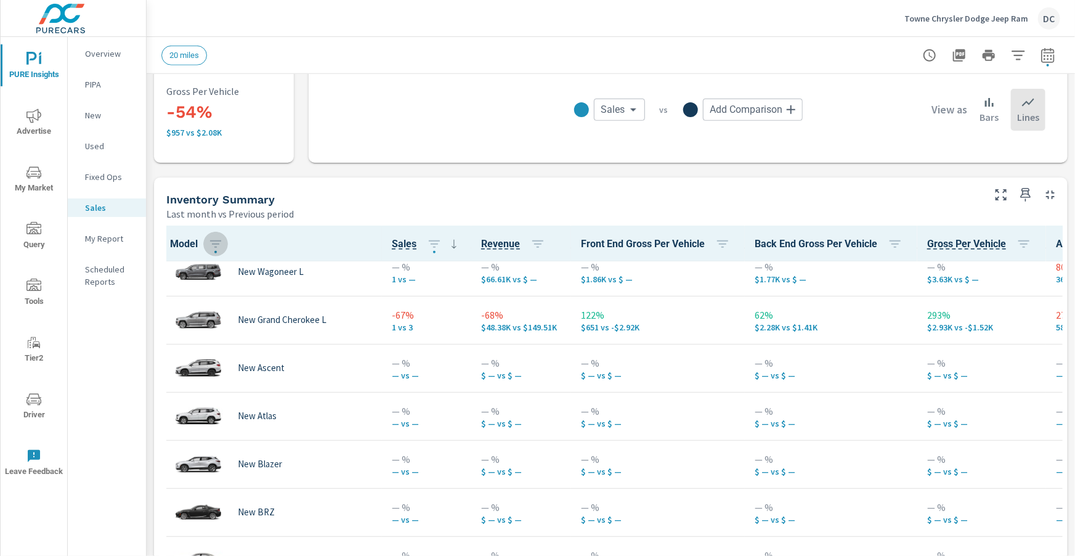
scroll to position [562, 0]
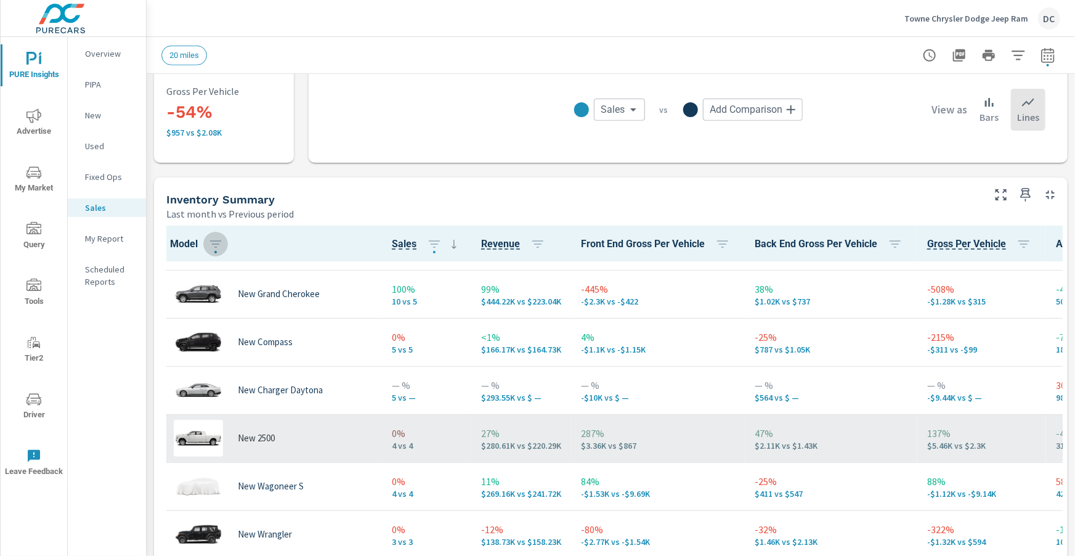
scroll to position [90, 0]
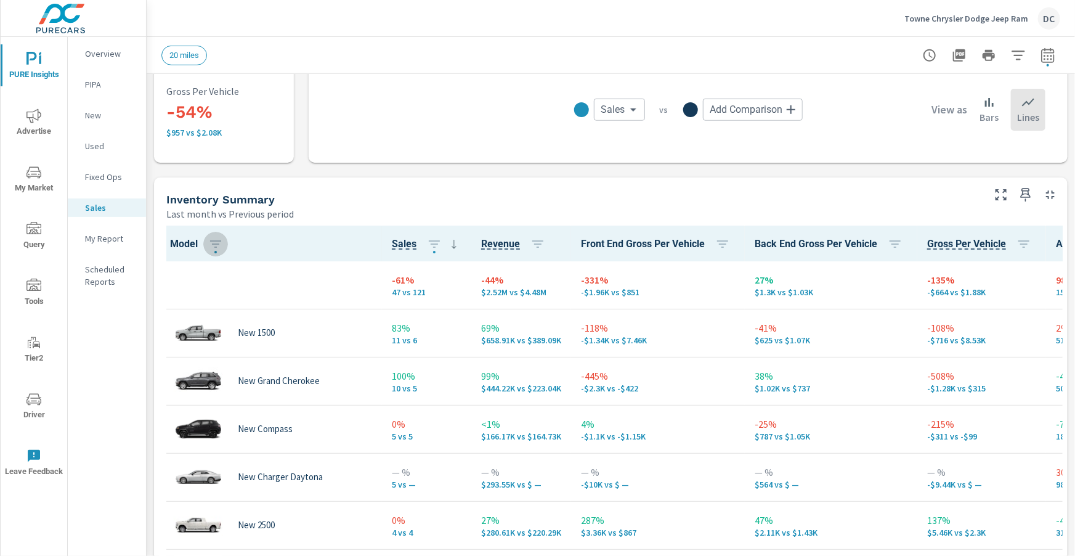
scroll to position [386, 0]
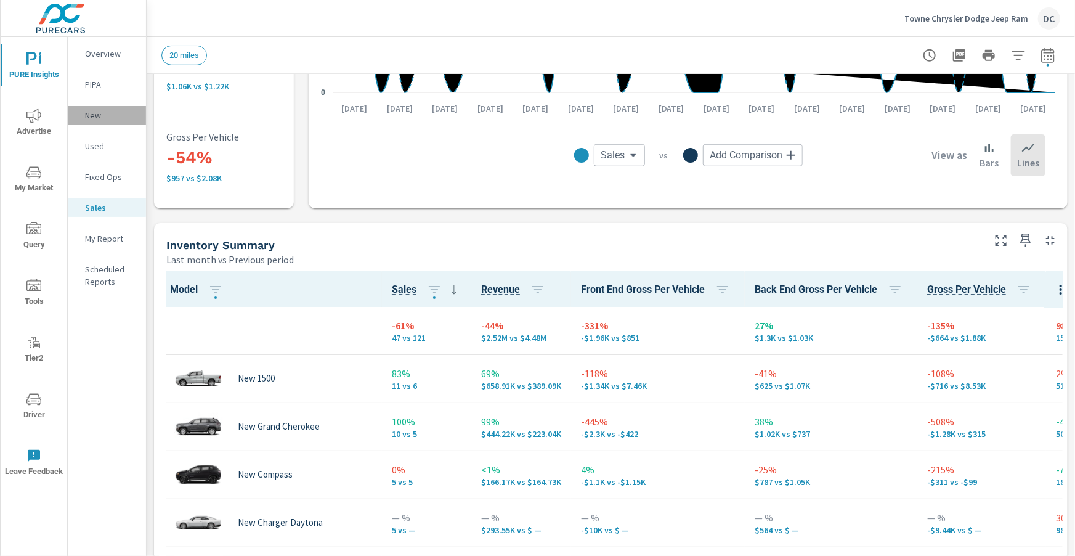
click at [91, 110] on p "New" at bounding box center [110, 115] width 51 height 12
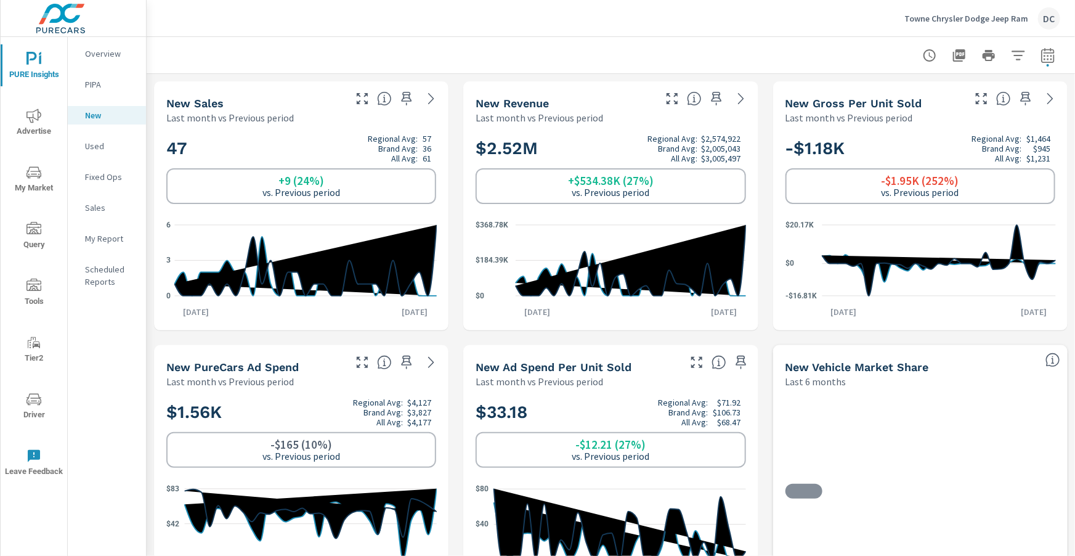
click at [97, 143] on p "Used" at bounding box center [110, 146] width 51 height 12
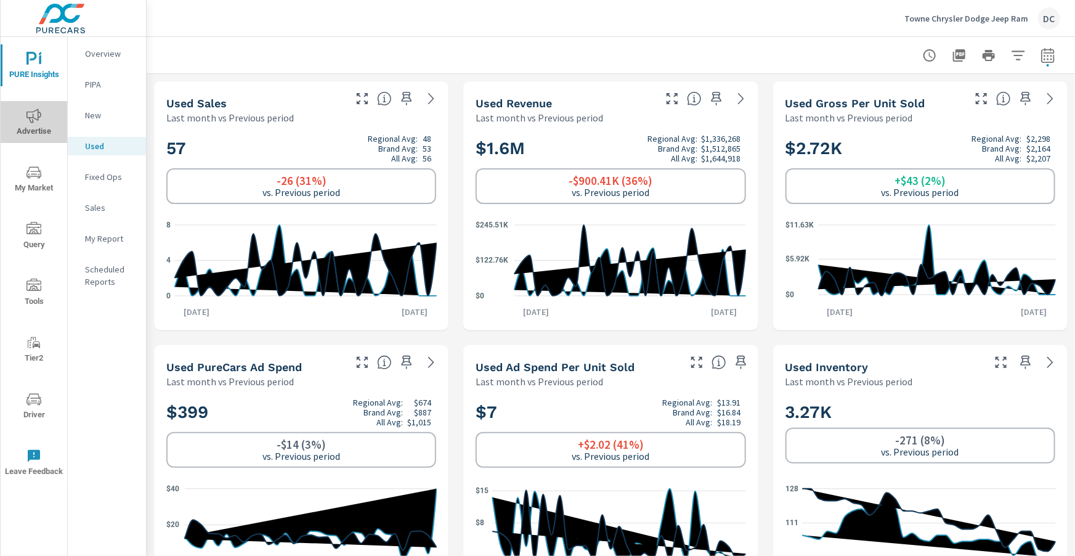
click at [42, 115] on span "Advertise" at bounding box center [33, 123] width 59 height 30
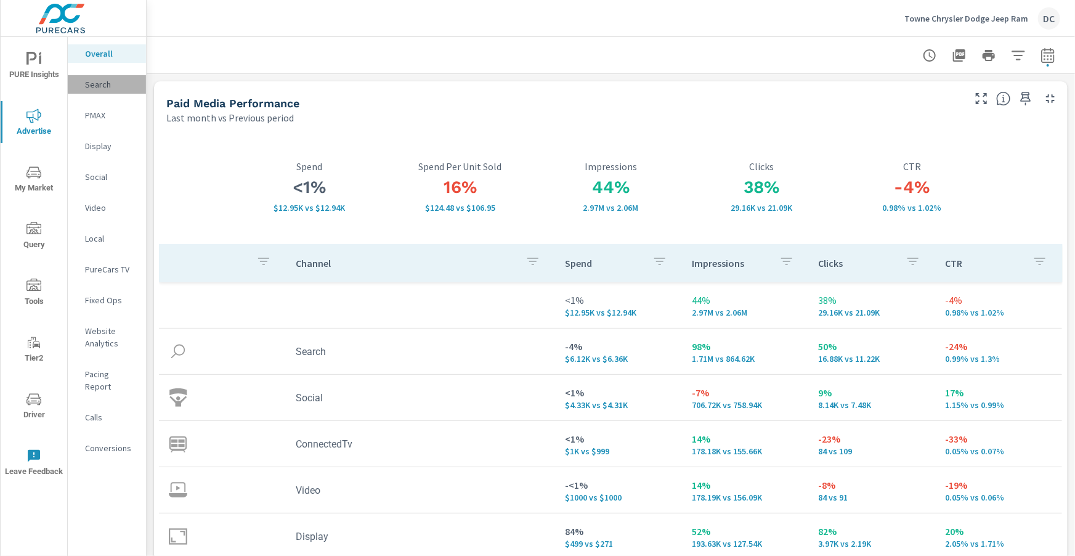
click at [102, 89] on p "Search" at bounding box center [110, 84] width 51 height 12
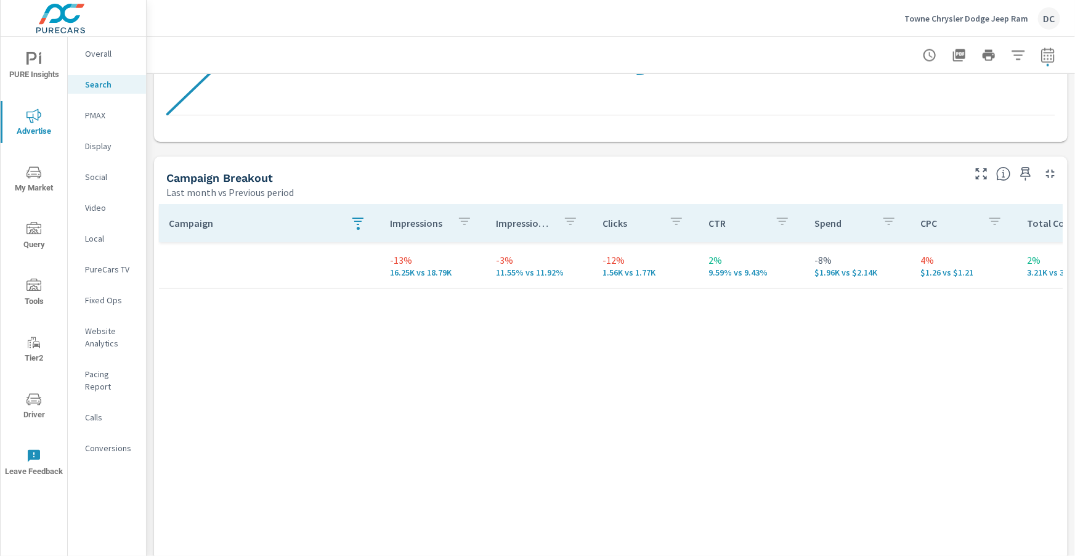
scroll to position [1095, 0]
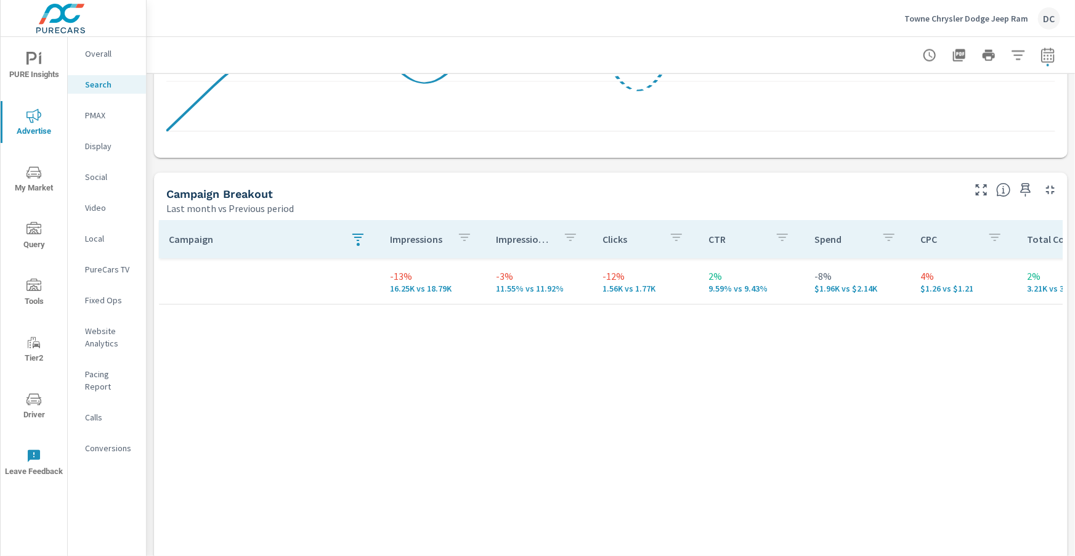
click at [354, 241] on icon "button" at bounding box center [357, 237] width 11 height 7
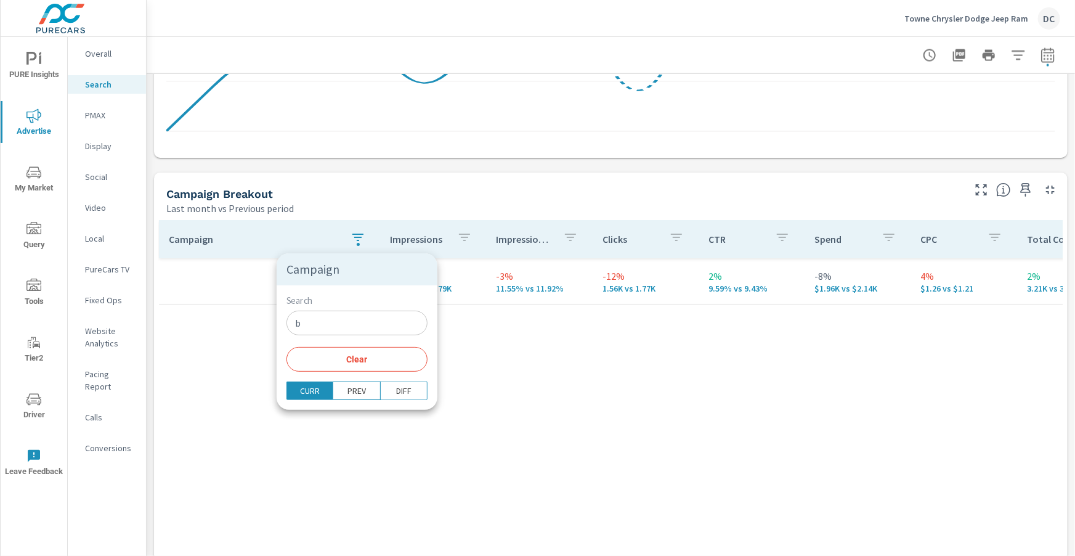
click at [332, 336] on div "Search b ​ Clear" at bounding box center [357, 333] width 161 height 96
click at [328, 332] on input "b" at bounding box center [356, 322] width 141 height 25
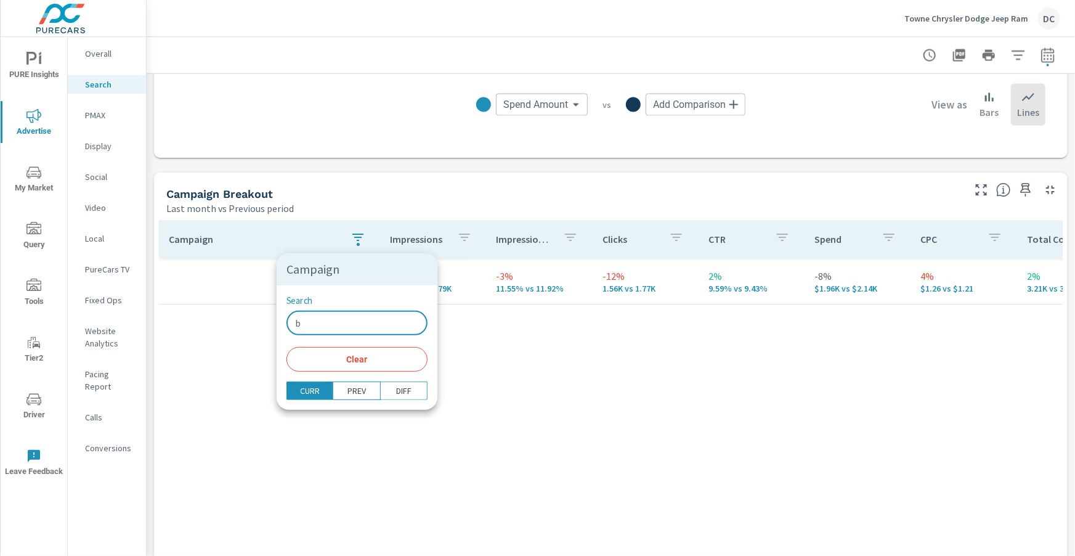
click at [334, 357] on span "Clear" at bounding box center [357, 359] width 126 height 11
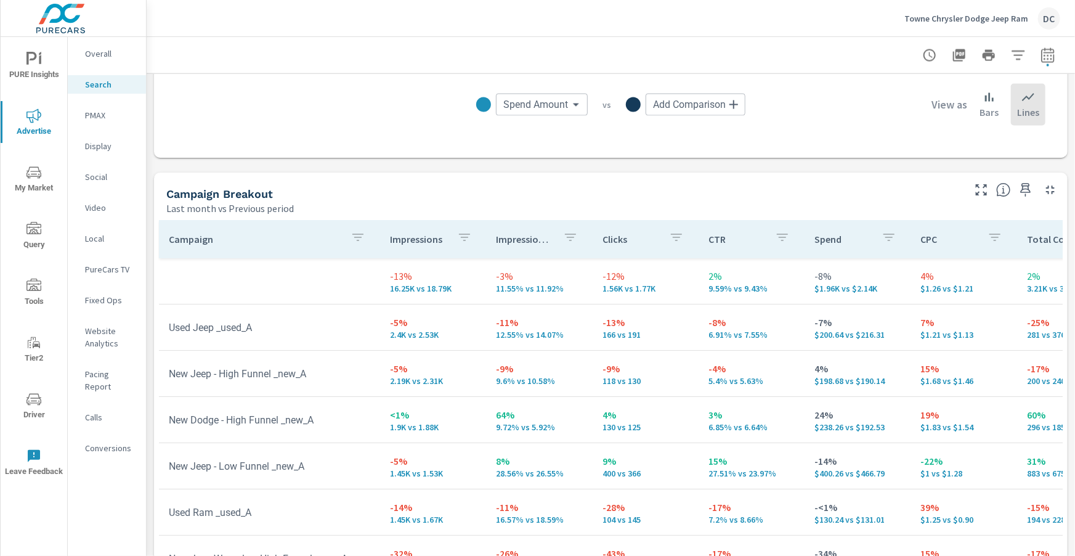
click at [360, 185] on div "Campaign Breakout Last month vs Previous period" at bounding box center [560, 194] width 812 height 44
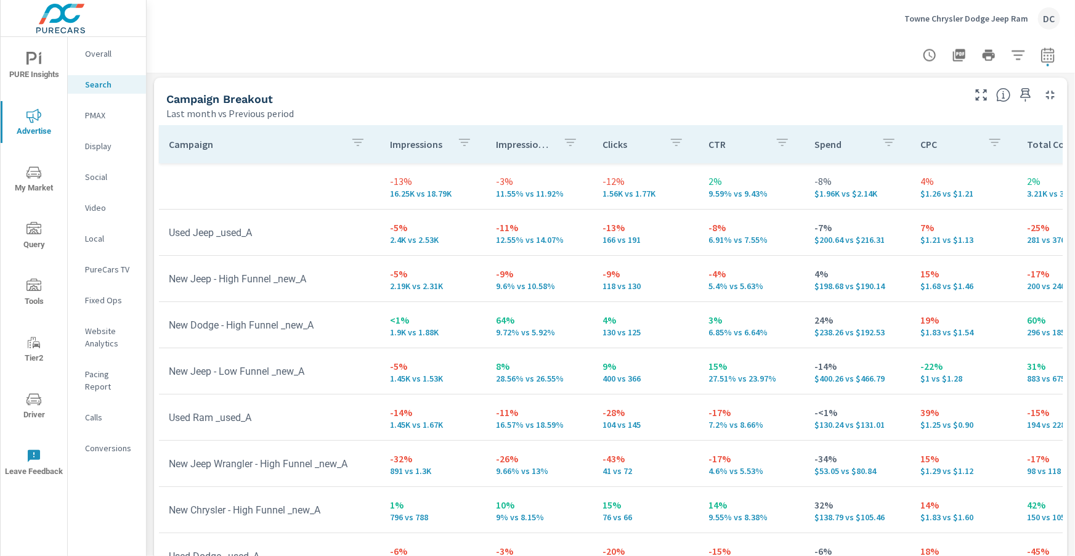
scroll to position [1232, 0]
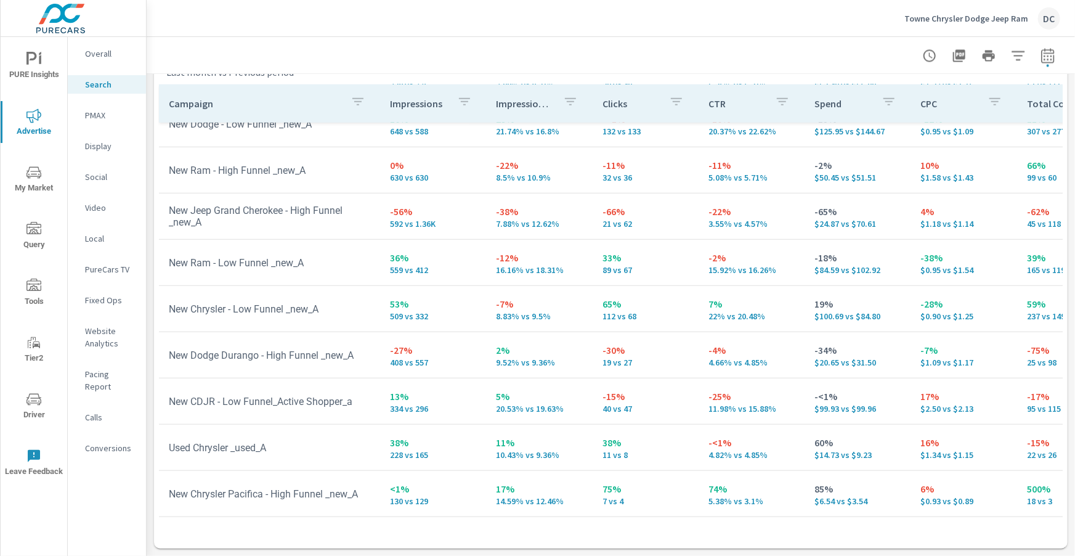
scroll to position [447, 0]
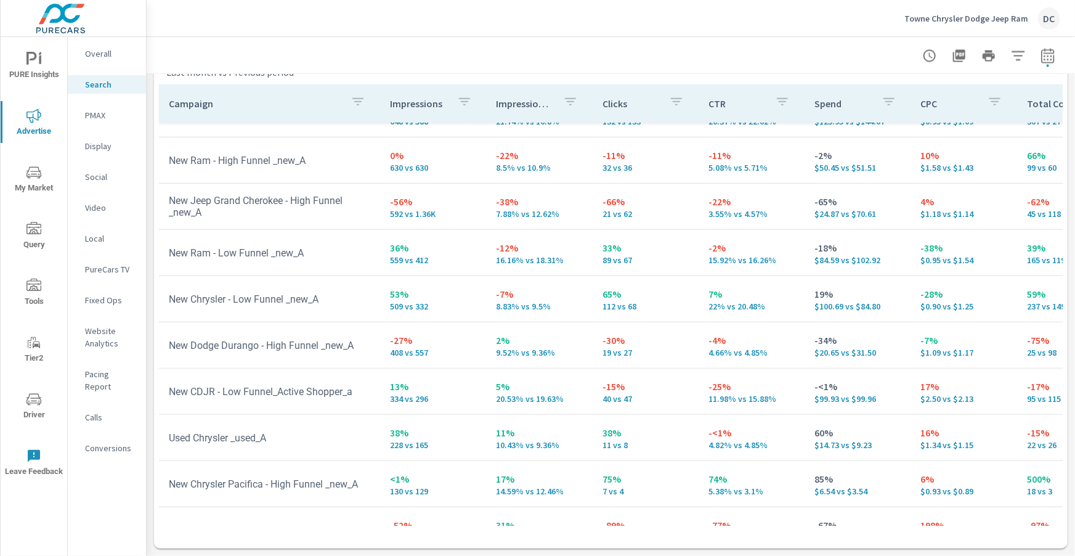
click at [95, 119] on p "PMAX" at bounding box center [110, 115] width 51 height 12
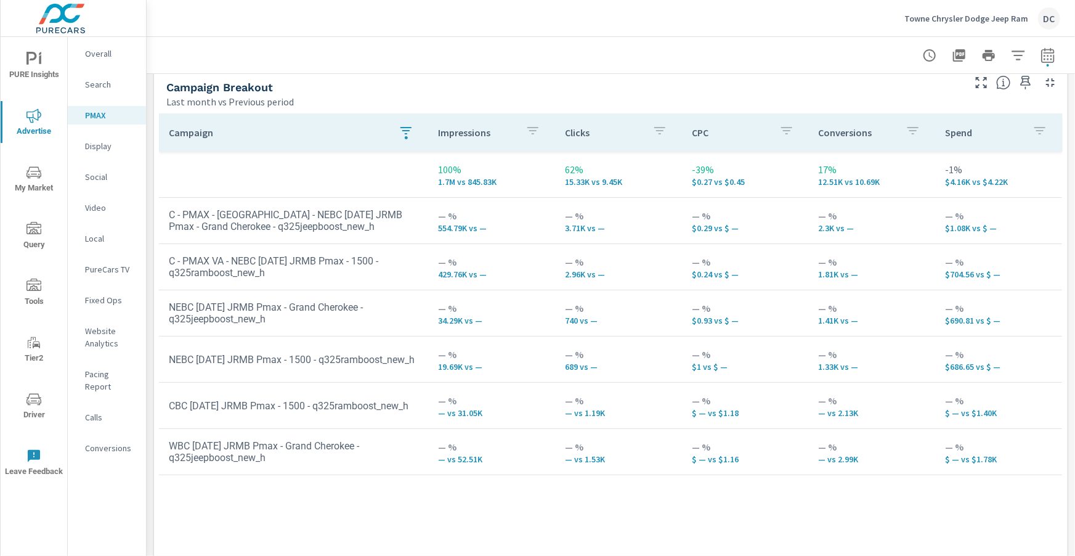
scroll to position [158, 0]
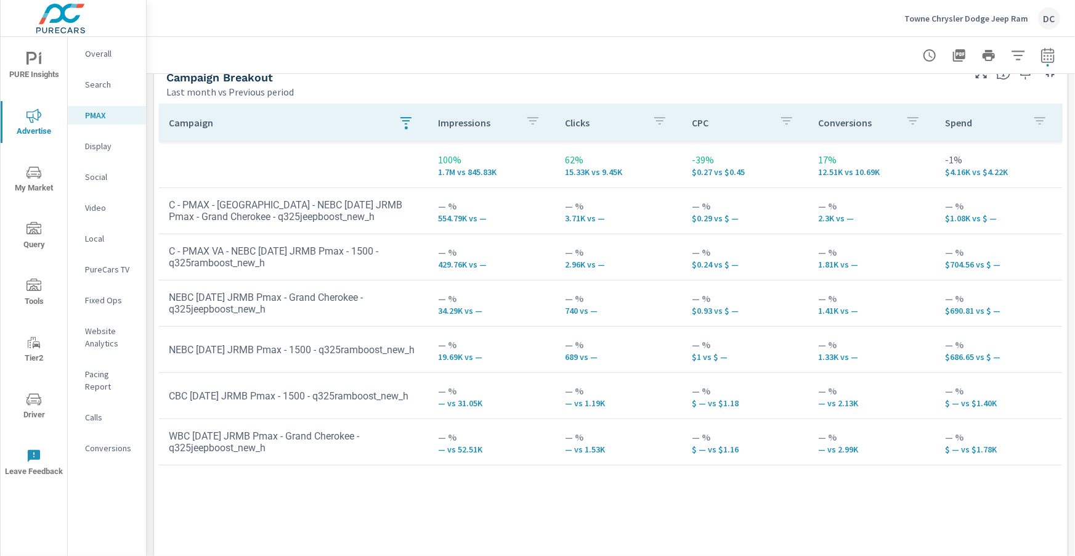
click at [405, 124] on icon "button" at bounding box center [405, 120] width 15 height 15
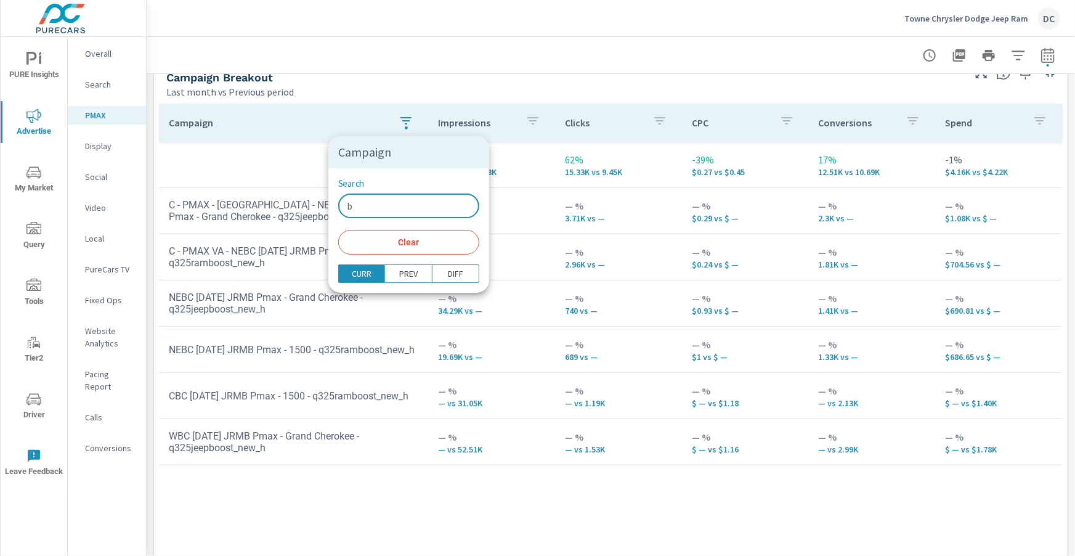
click at [383, 207] on input "b" at bounding box center [408, 205] width 141 height 25
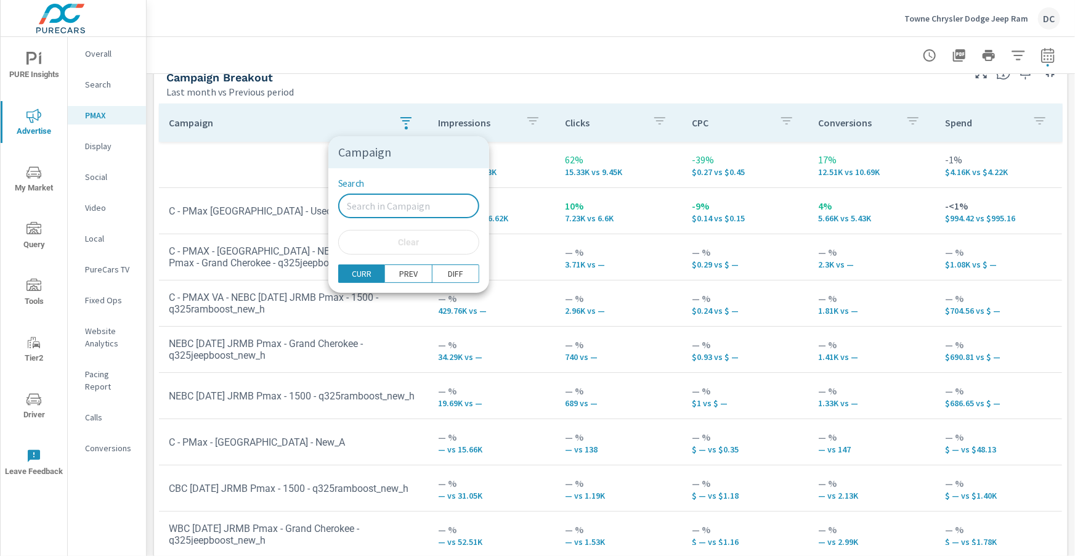
click at [281, 154] on div at bounding box center [537, 278] width 1075 height 556
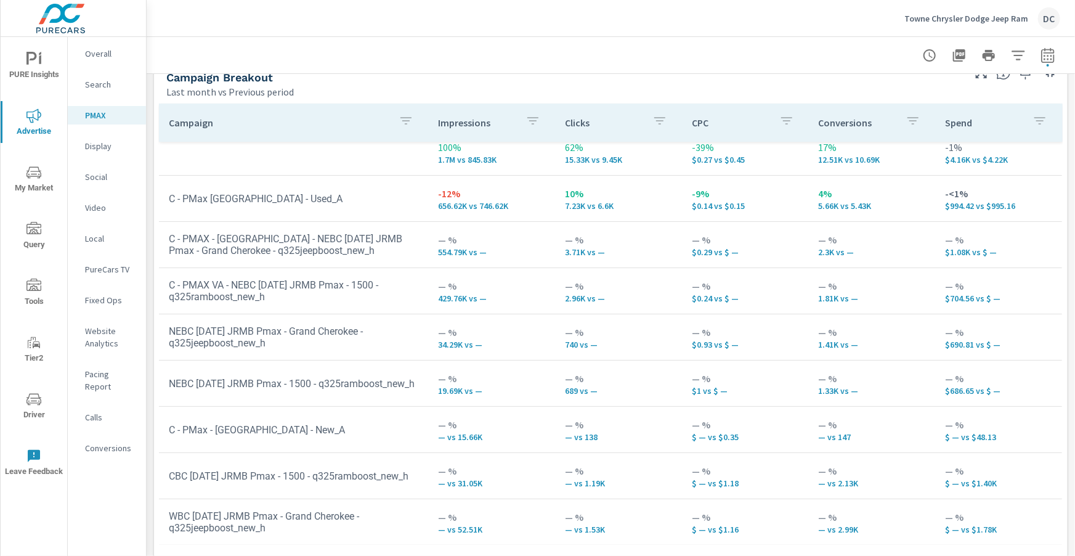
scroll to position [177, 0]
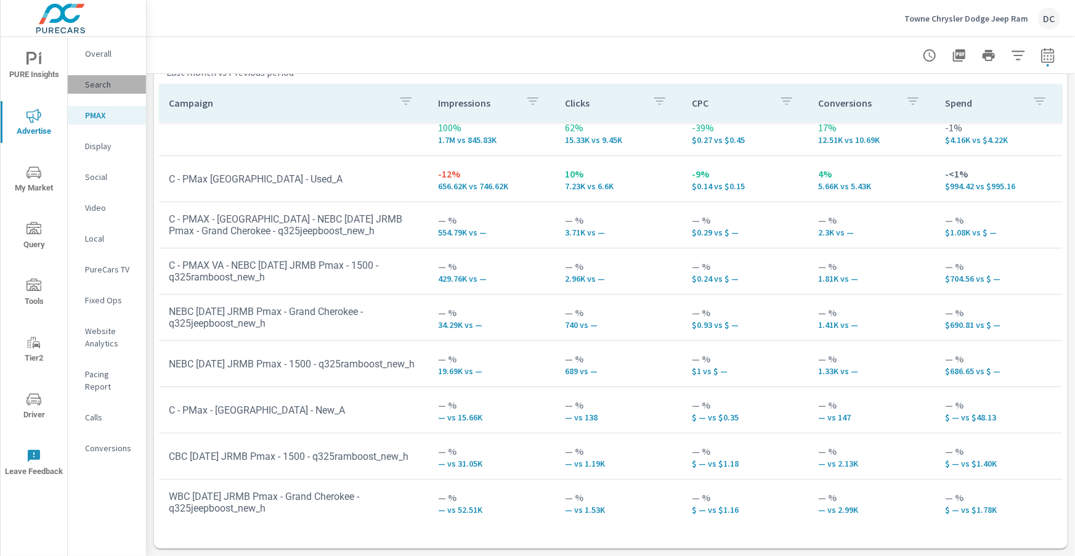
click at [105, 87] on p "Search" at bounding box center [110, 84] width 51 height 12
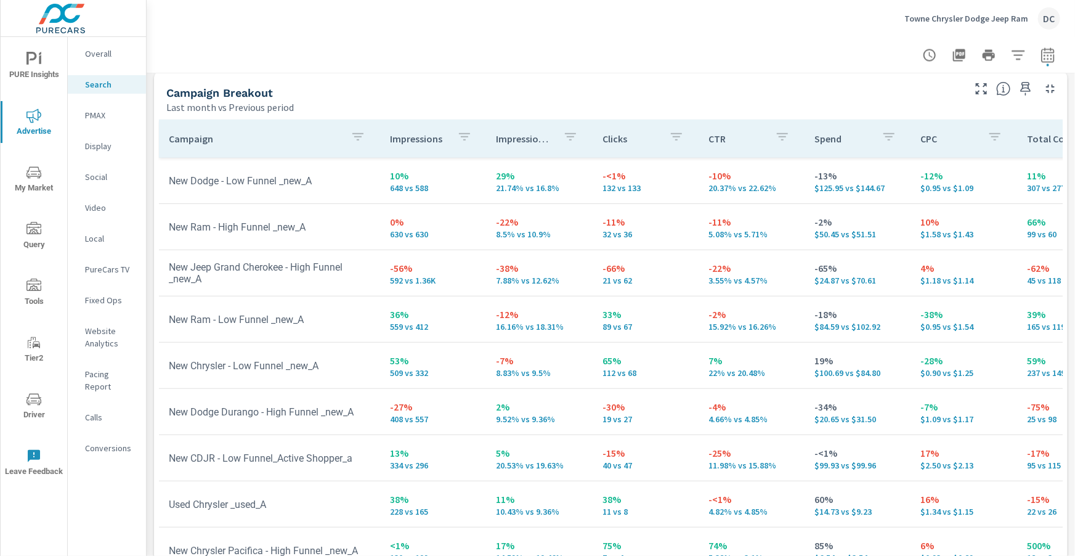
scroll to position [1232, 0]
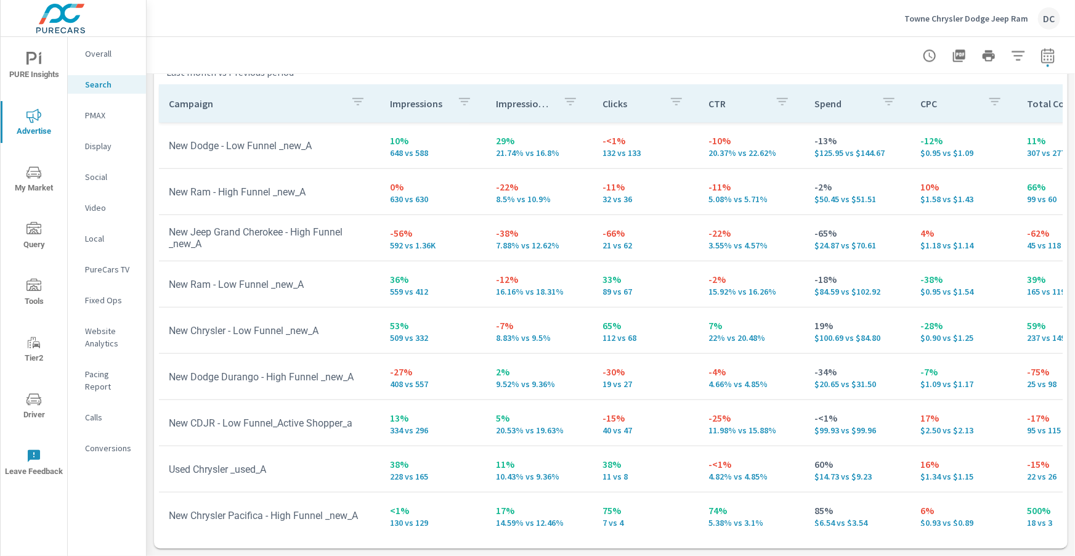
click at [351, 105] on icon "button" at bounding box center [357, 101] width 15 height 15
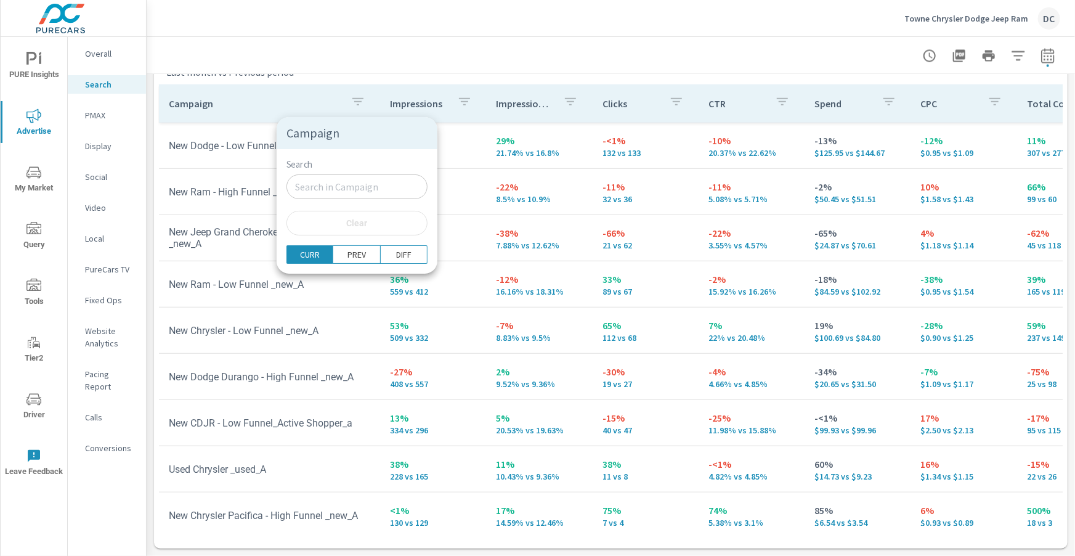
click at [155, 127] on div at bounding box center [537, 278] width 1075 height 556
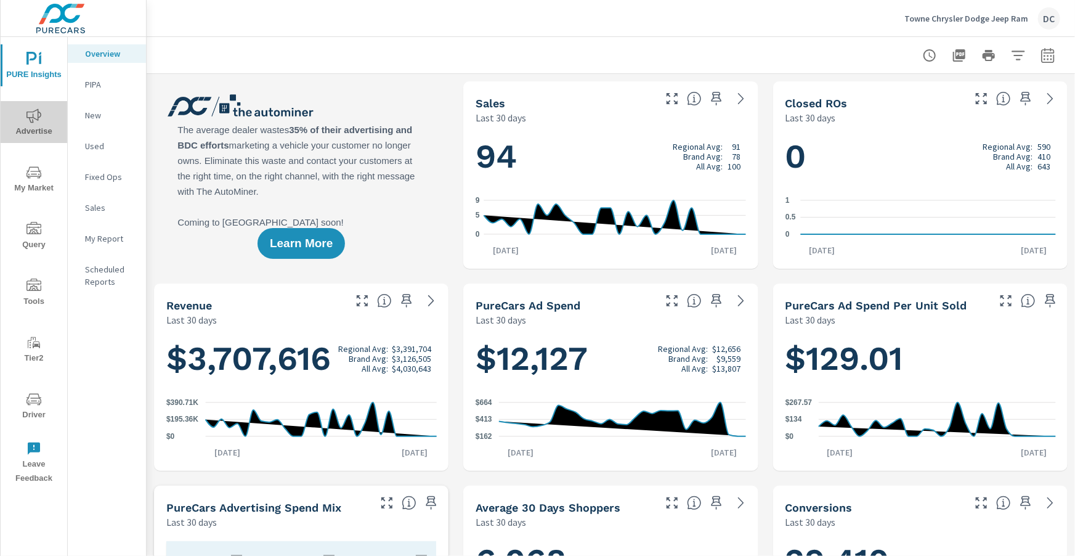
click at [36, 124] on span "Advertise" at bounding box center [33, 123] width 59 height 30
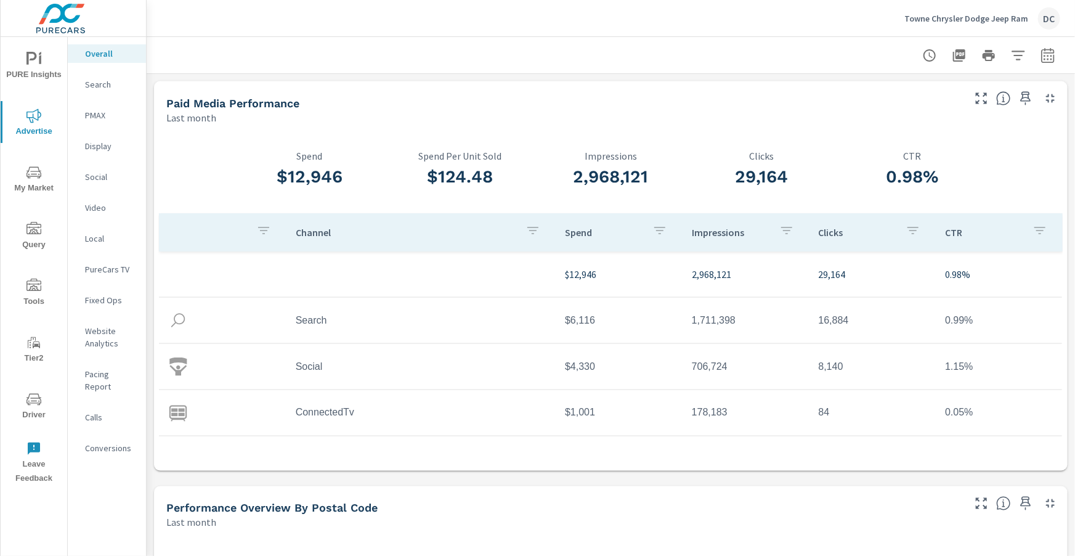
scroll to position [46, 0]
click at [1046, 55] on icon "button" at bounding box center [1047, 55] width 15 height 15
select select "Last month"
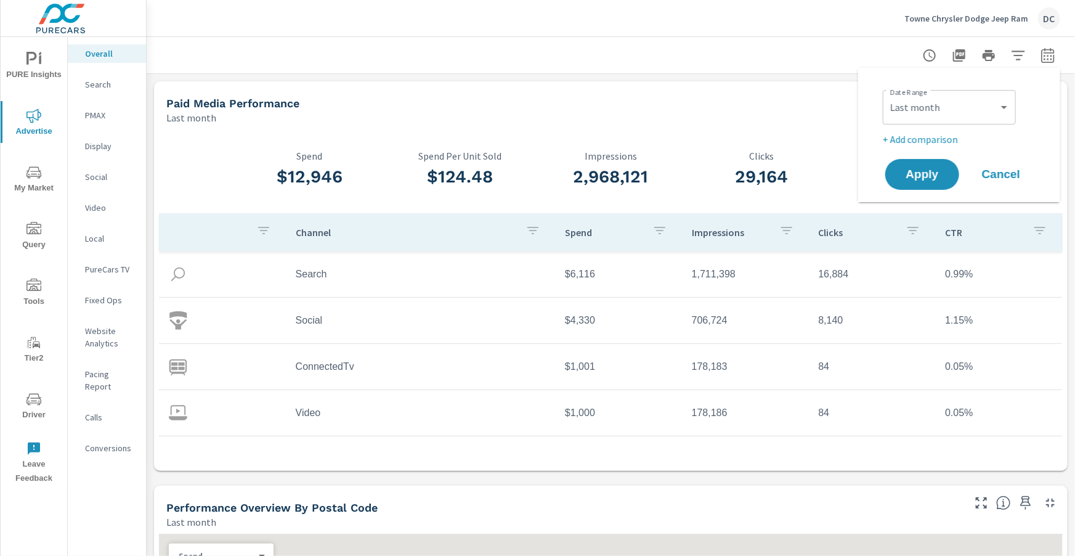
click at [948, 138] on p "+ Add comparison" at bounding box center [962, 139] width 158 height 15
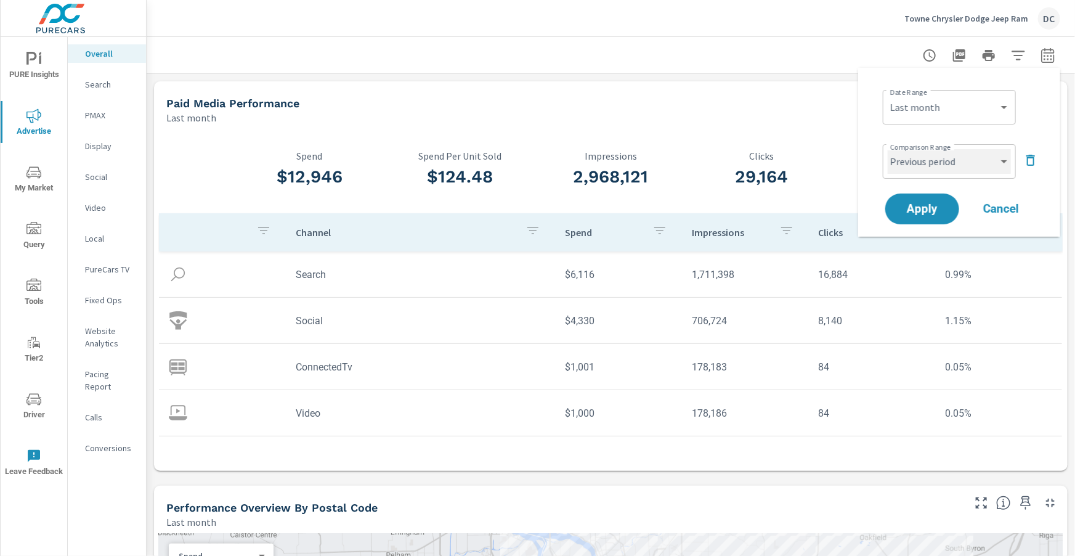
click at [954, 160] on select "Custom Previous period Previous month Previous year" at bounding box center [948, 161] width 123 height 25
click at [887, 149] on select "Custom Previous period Previous month Previous year" at bounding box center [948, 161] width 123 height 25
select select "Previous month"
click at [944, 203] on span "Apply" at bounding box center [922, 209] width 51 height 12
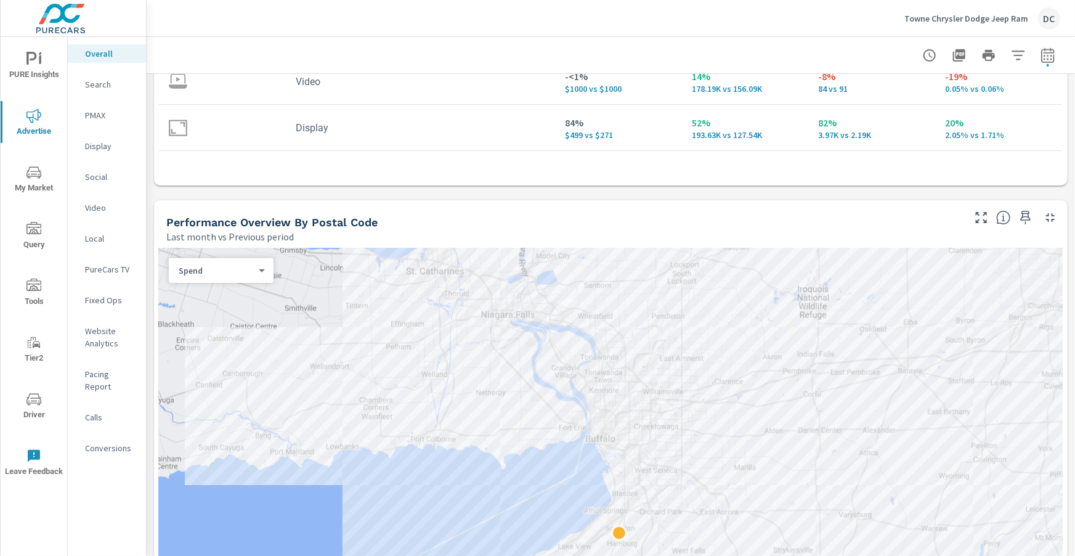
scroll to position [414, 0]
